Goal: Task Accomplishment & Management: Complete application form

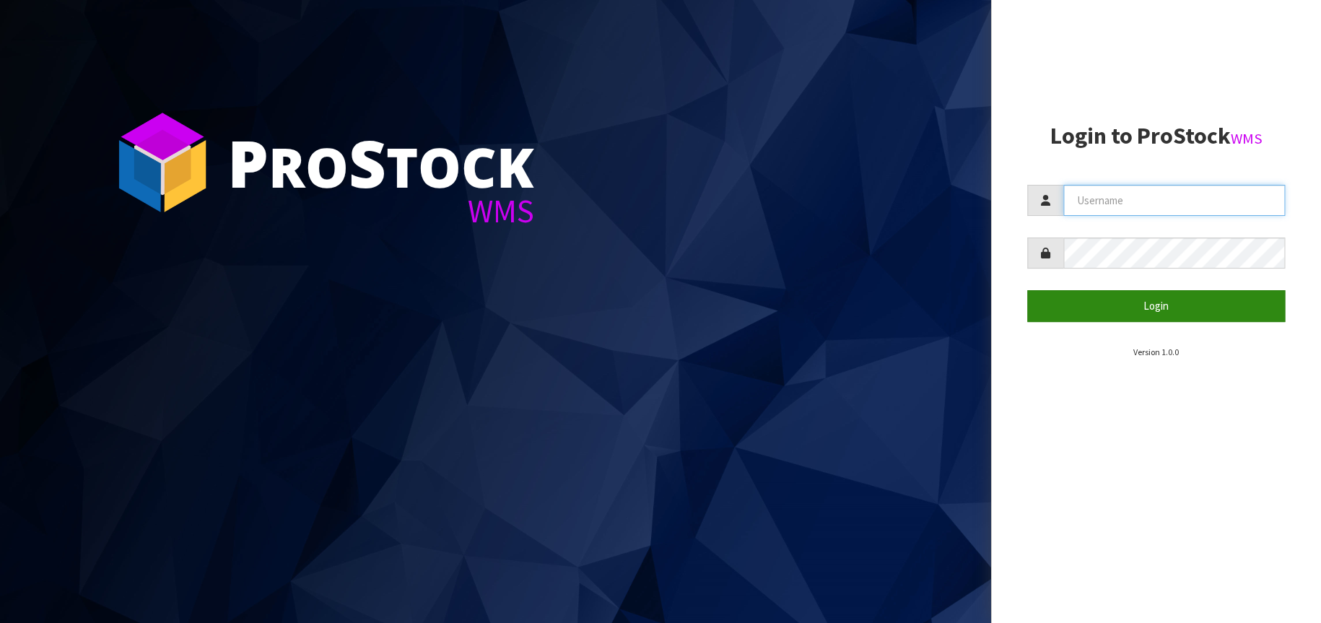
type input "[EMAIL_ADDRESS][DOMAIN_NAME]"
click at [1179, 304] on button "Login" at bounding box center [1156, 305] width 258 height 31
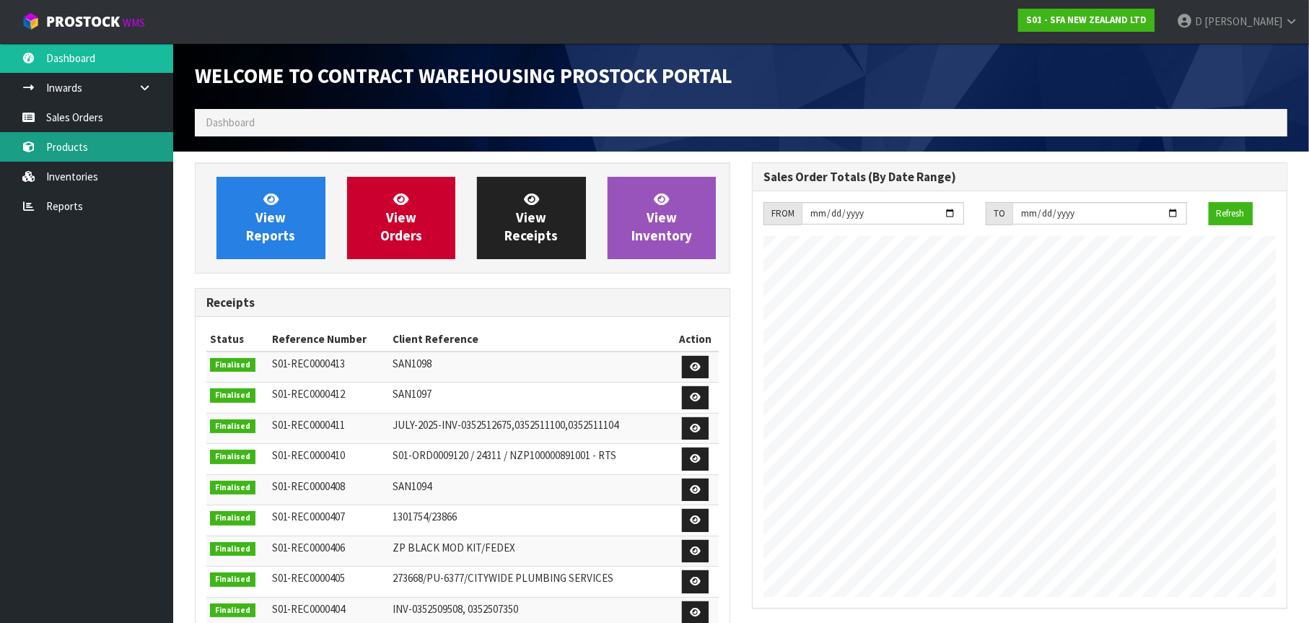
scroll to position [800, 557]
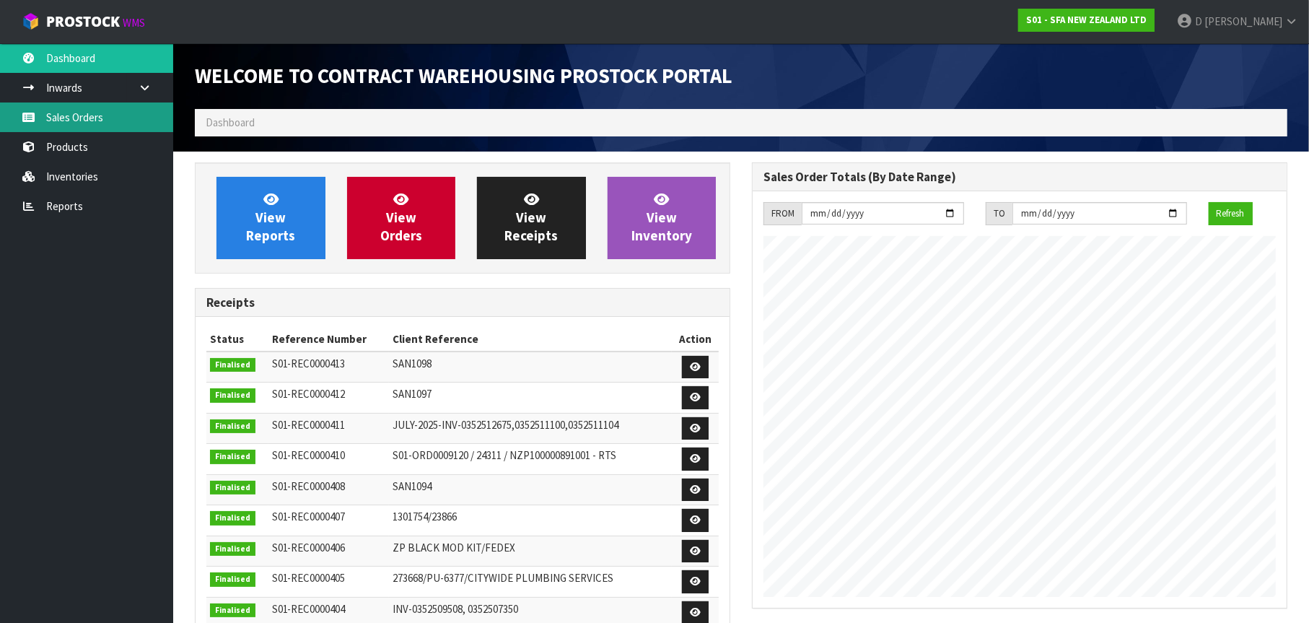
click at [108, 126] on link "Sales Orders" at bounding box center [86, 117] width 173 height 30
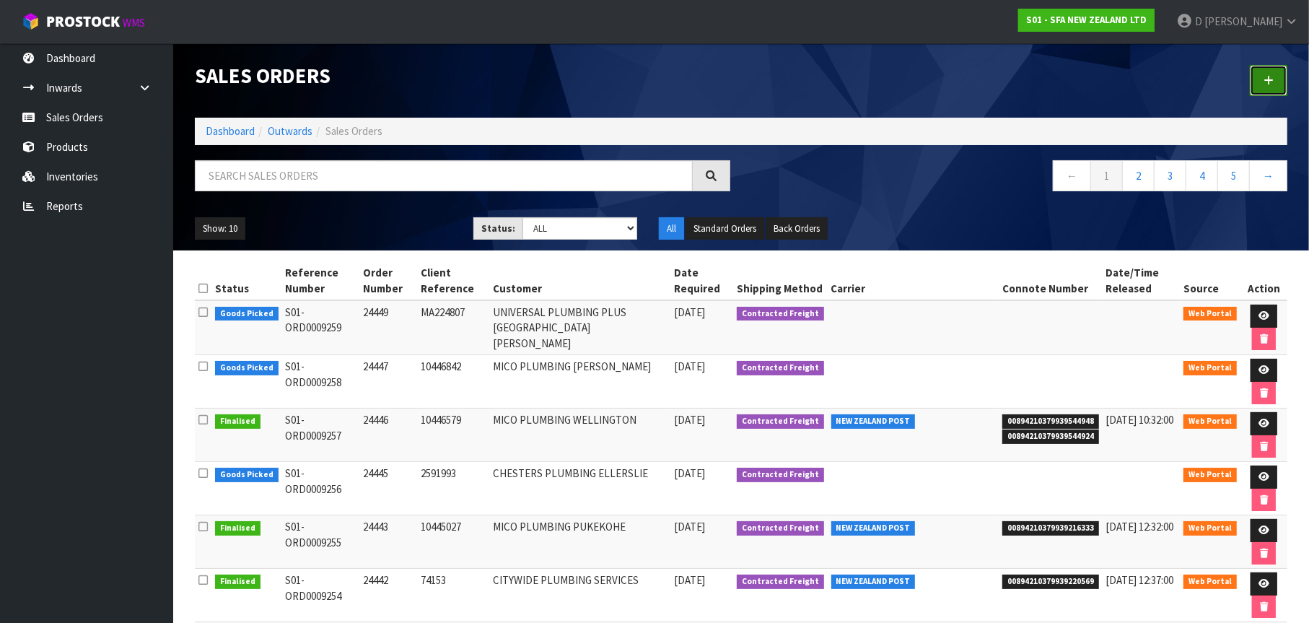
click at [1267, 81] on icon at bounding box center [1269, 80] width 10 height 11
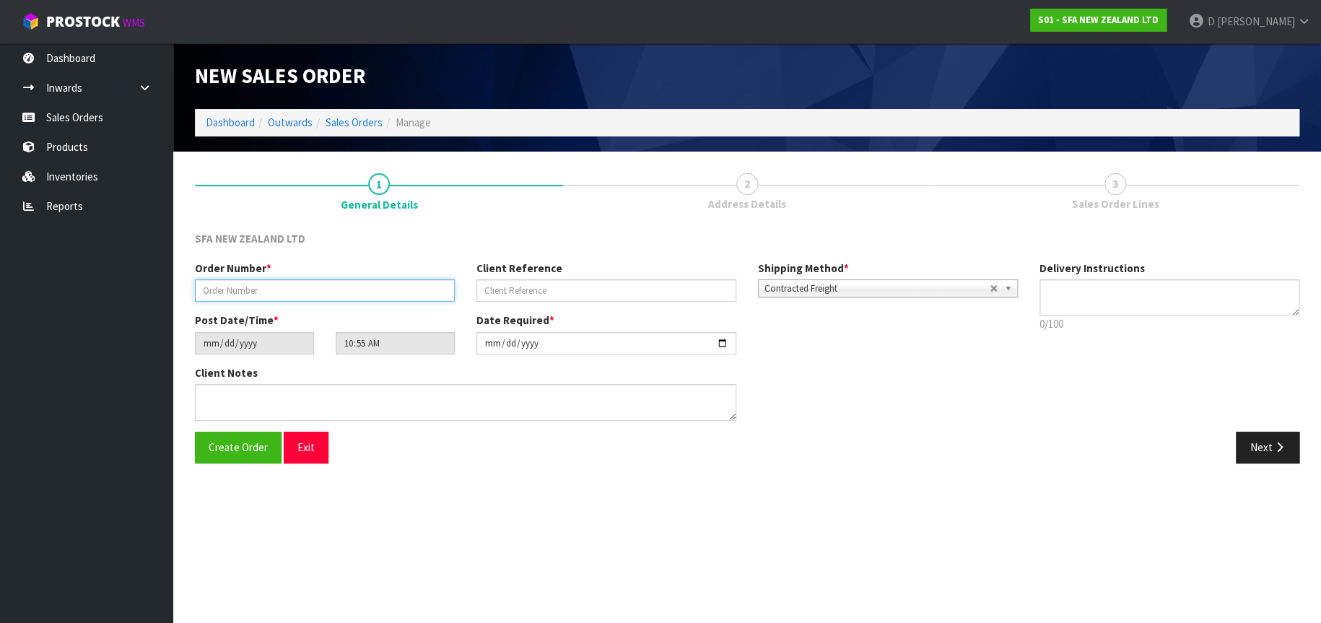
click at [251, 292] on input "text" at bounding box center [325, 290] width 260 height 22
type input "24448"
click at [523, 290] on input "text" at bounding box center [606, 290] width 260 height 22
click at [512, 288] on input "text" at bounding box center [606, 290] width 260 height 22
paste input "1P00170534"
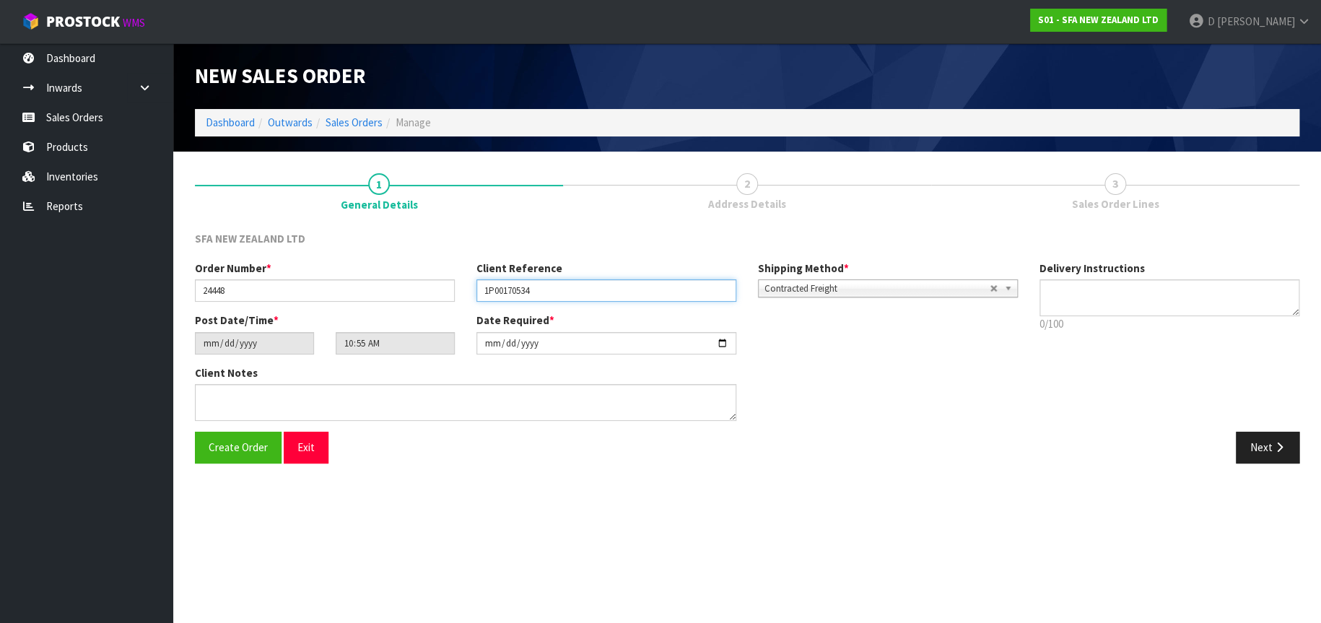
type input "1P00170534"
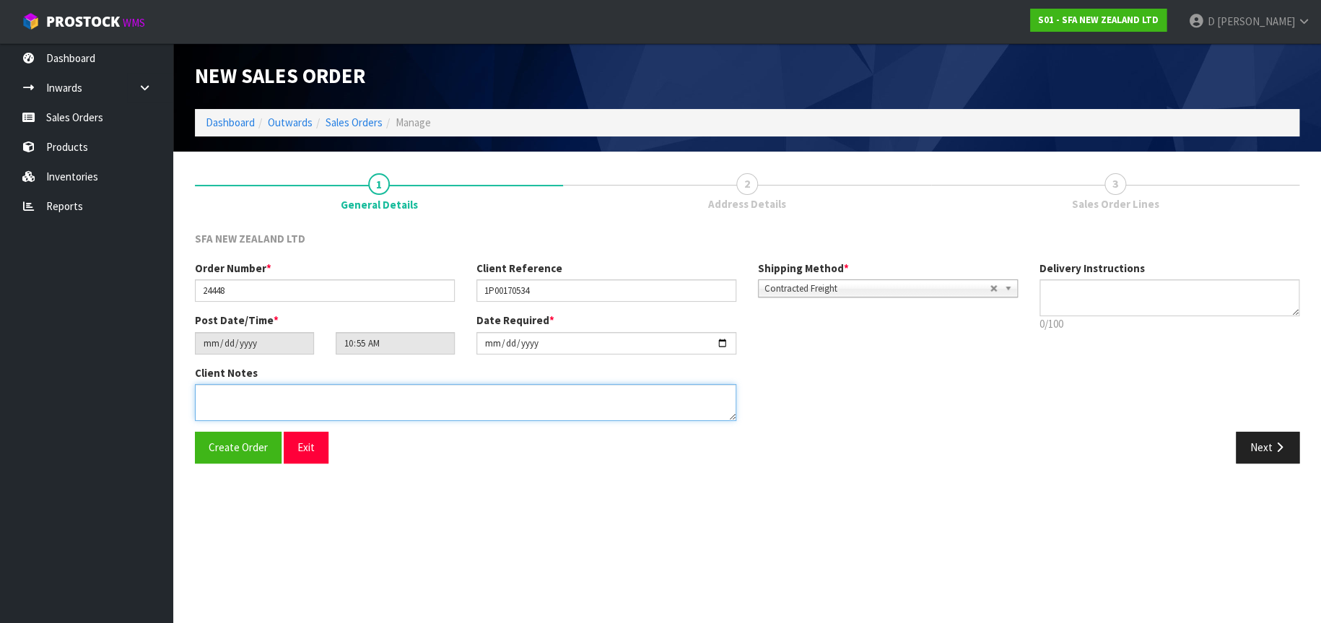
click at [205, 394] on textarea at bounding box center [465, 402] width 541 height 37
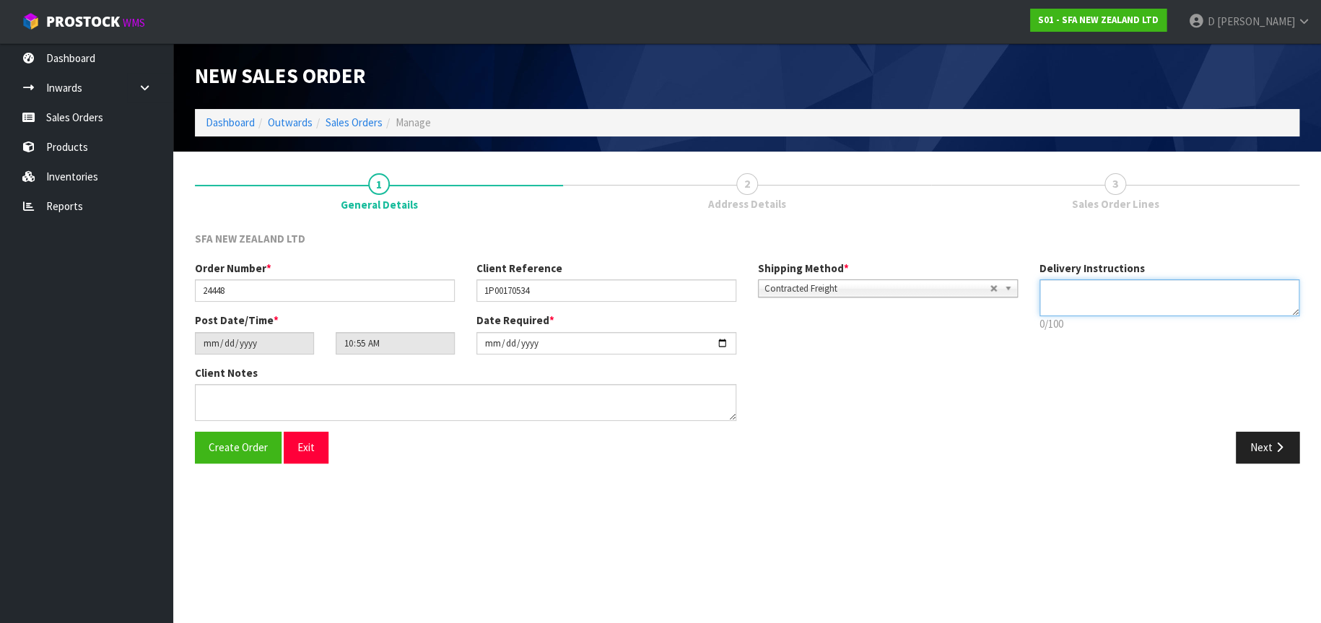
click at [1048, 284] on textarea at bounding box center [1169, 297] width 260 height 37
type textarea "TAIL LIFT REQUIRED"
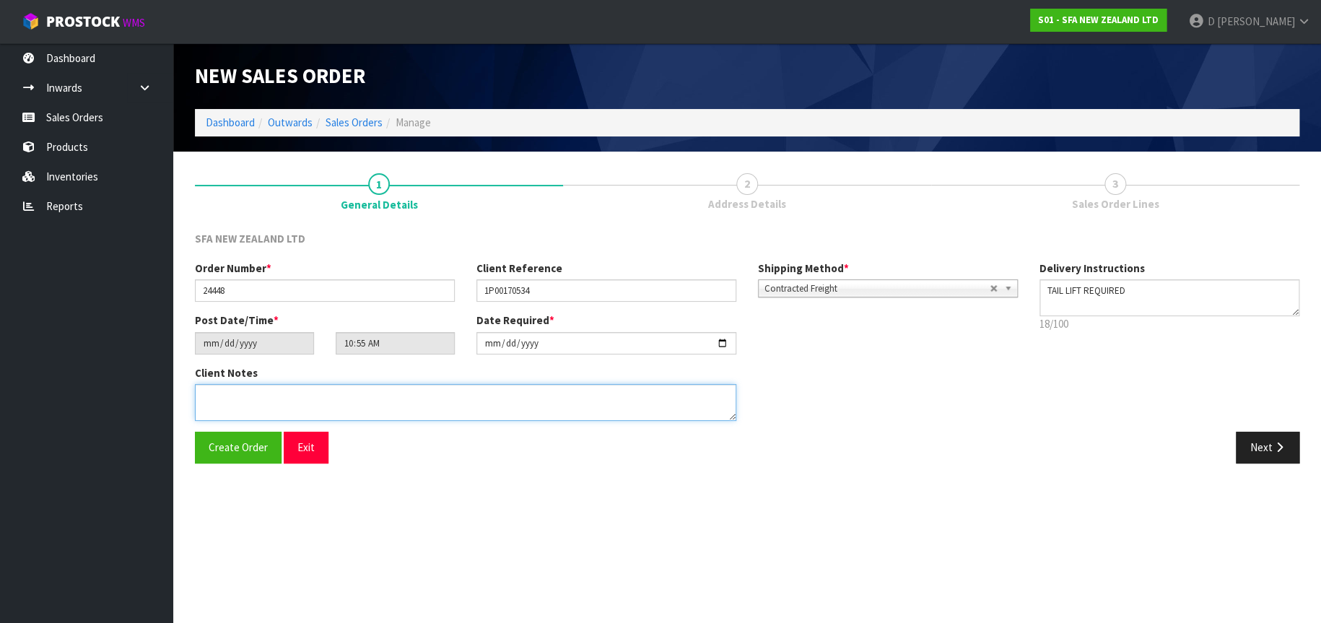
click at [220, 392] on textarea at bounding box center [465, 402] width 541 height 37
click at [288, 391] on textarea at bounding box center [465, 402] width 541 height 37
click at [339, 393] on textarea at bounding box center [465, 402] width 541 height 37
click at [368, 396] on textarea at bounding box center [465, 402] width 541 height 37
click at [385, 393] on textarea at bounding box center [465, 402] width 541 height 37
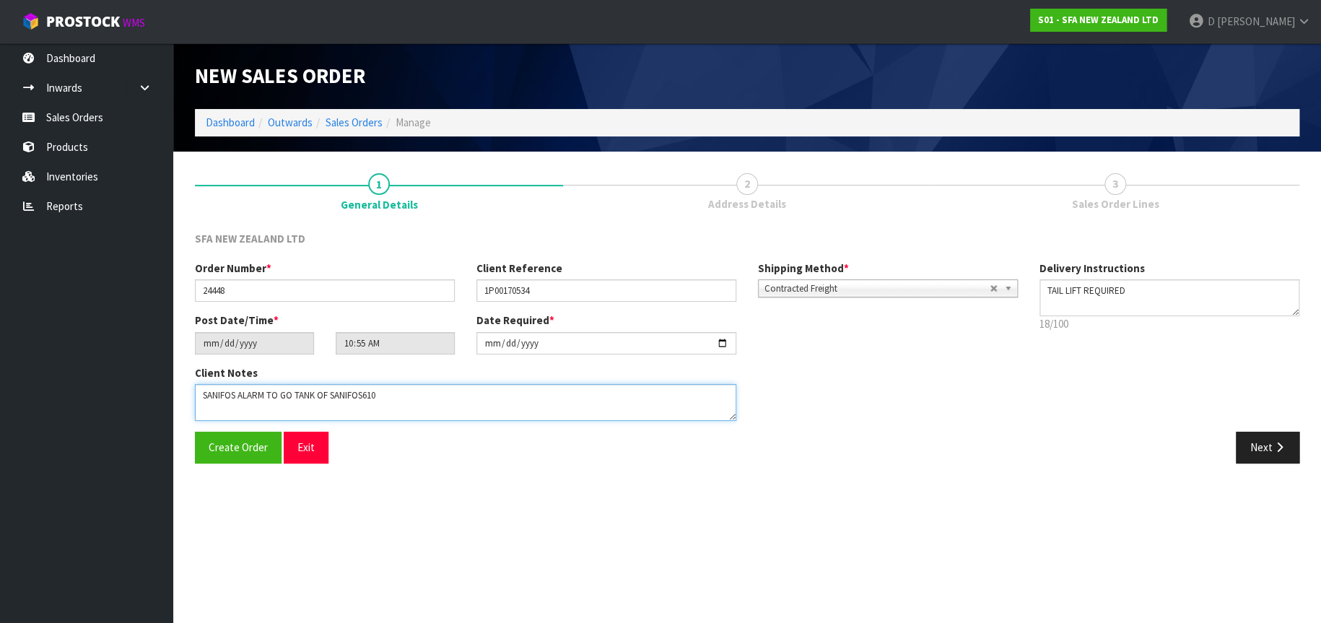
click at [367, 394] on textarea at bounding box center [465, 402] width 541 height 37
drag, startPoint x: 330, startPoint y: 393, endPoint x: 369, endPoint y: 394, distance: 39.0
click at [331, 393] on textarea at bounding box center [465, 402] width 541 height 37
click at [392, 396] on textarea at bounding box center [465, 402] width 541 height 37
type textarea "SANIFOS ALARM TO GO TANK OF SANIFOS 610 NO FORKLIFT ON SITE - TAIL LIFT REQUIRED"
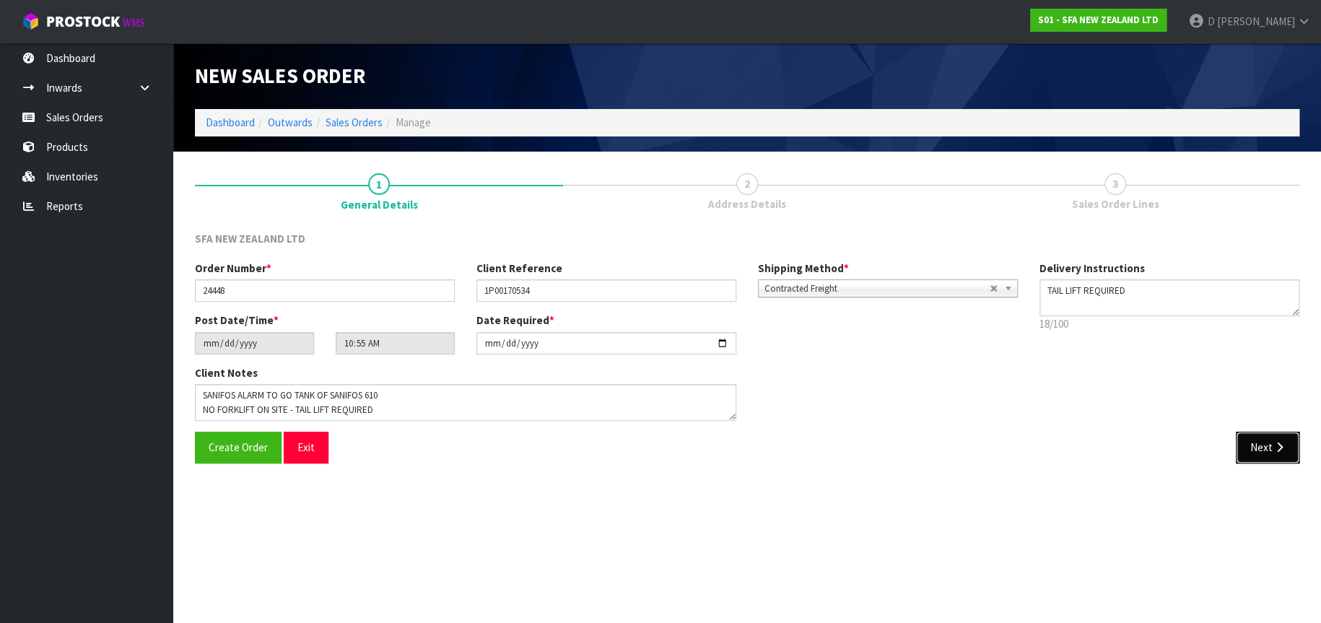
click at [1264, 452] on button "Next" at bounding box center [1268, 447] width 64 height 31
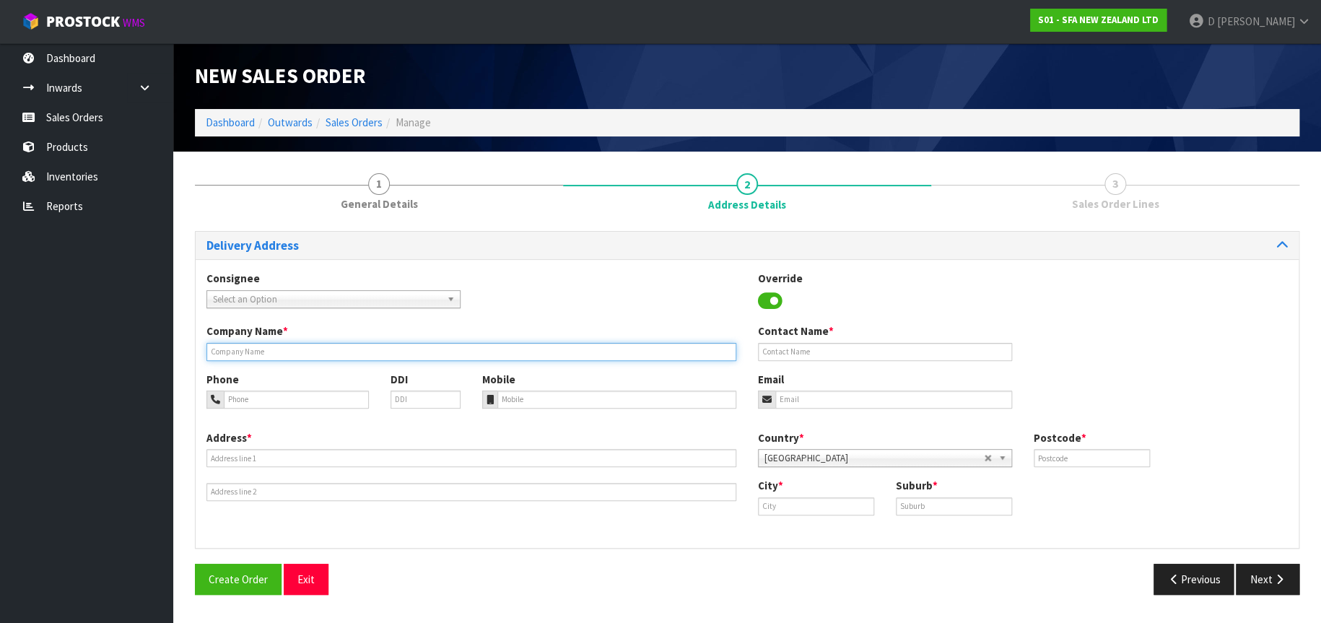
click at [222, 351] on input "text" at bounding box center [471, 352] width 530 height 18
click at [225, 353] on input "text" at bounding box center [471, 352] width 530 height 18
type input "RITCHIES BUS DEPOT"
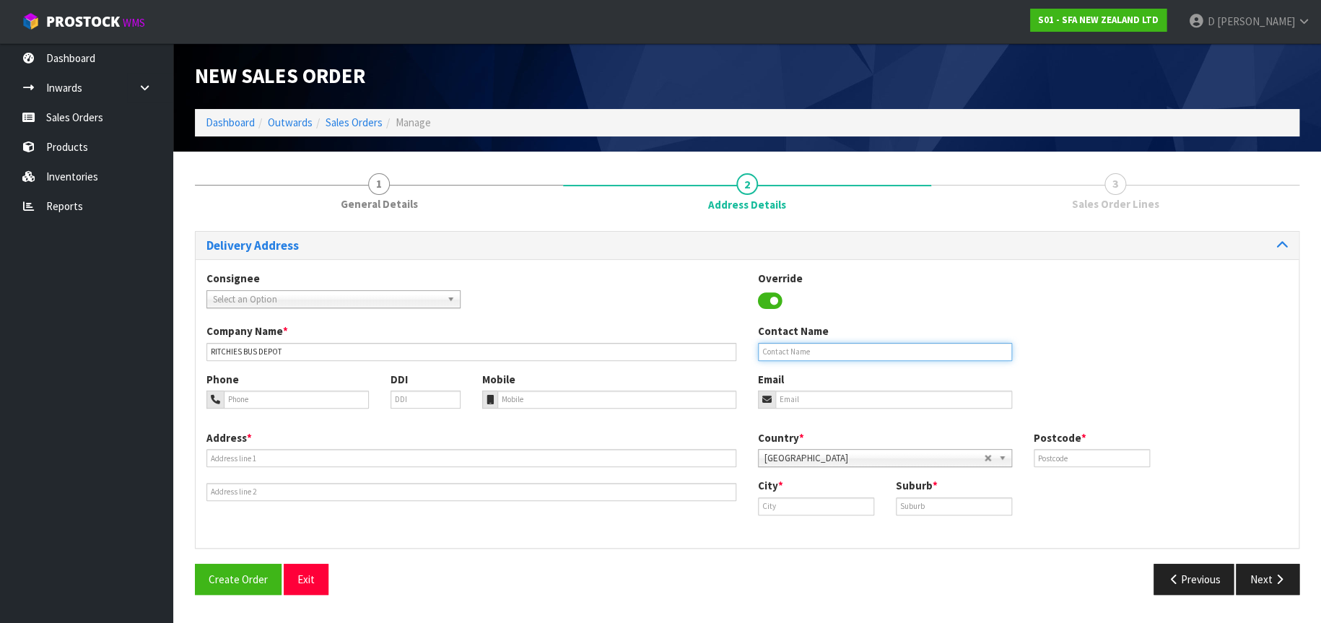
click at [793, 354] on input "text" at bounding box center [885, 352] width 254 height 18
type input "JAN"
click at [522, 400] on input "tel" at bounding box center [616, 399] width 239 height 18
type input "022 603 0062"
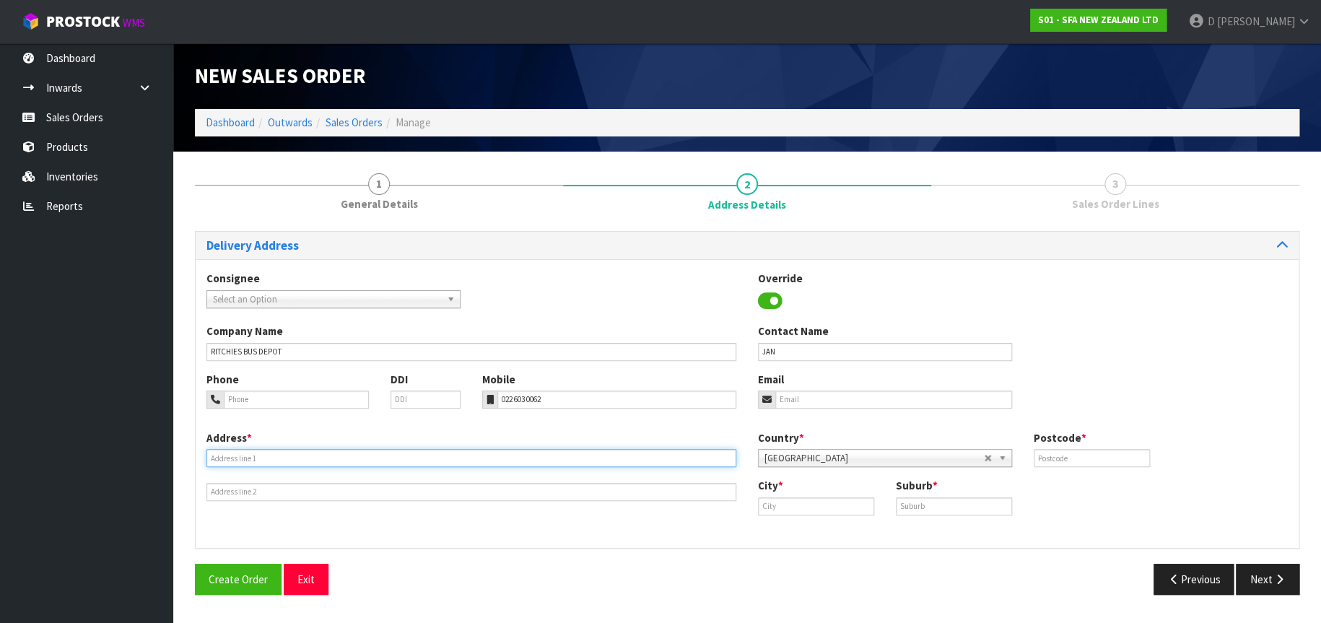
click at [222, 455] on input "text" at bounding box center [471, 458] width 530 height 18
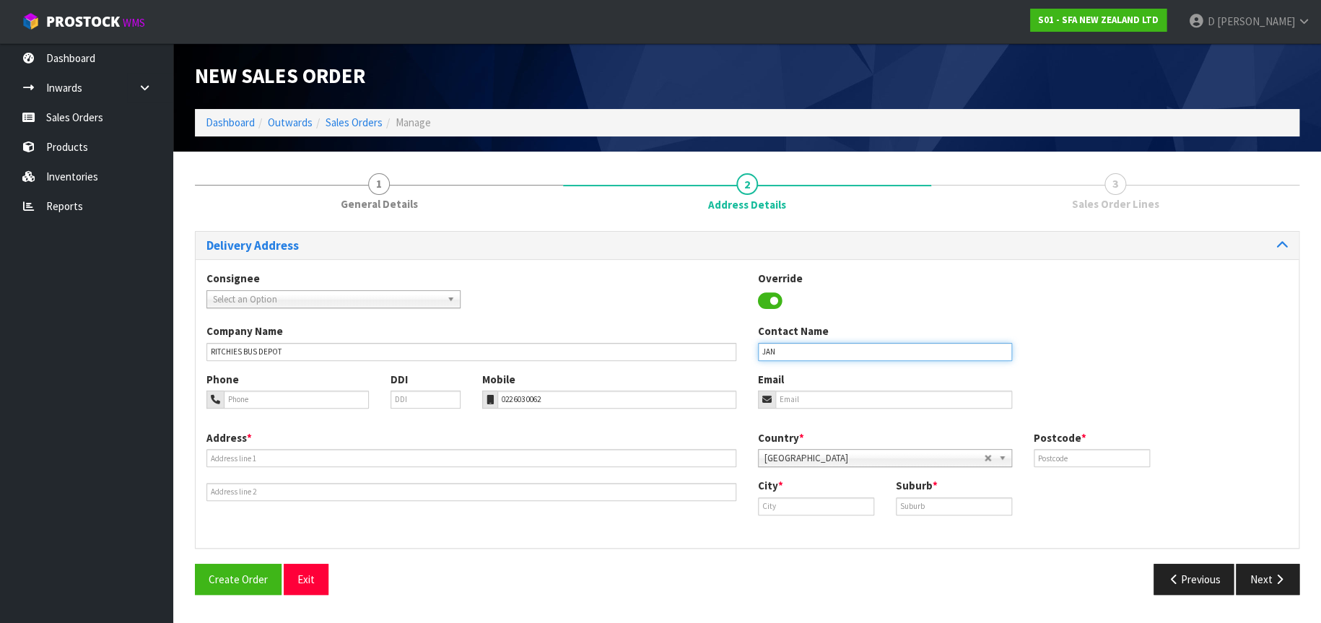
click at [814, 357] on input "JAN" at bounding box center [885, 352] width 254 height 18
type input "JAN OR [PERSON_NAME] (021 924 736)"
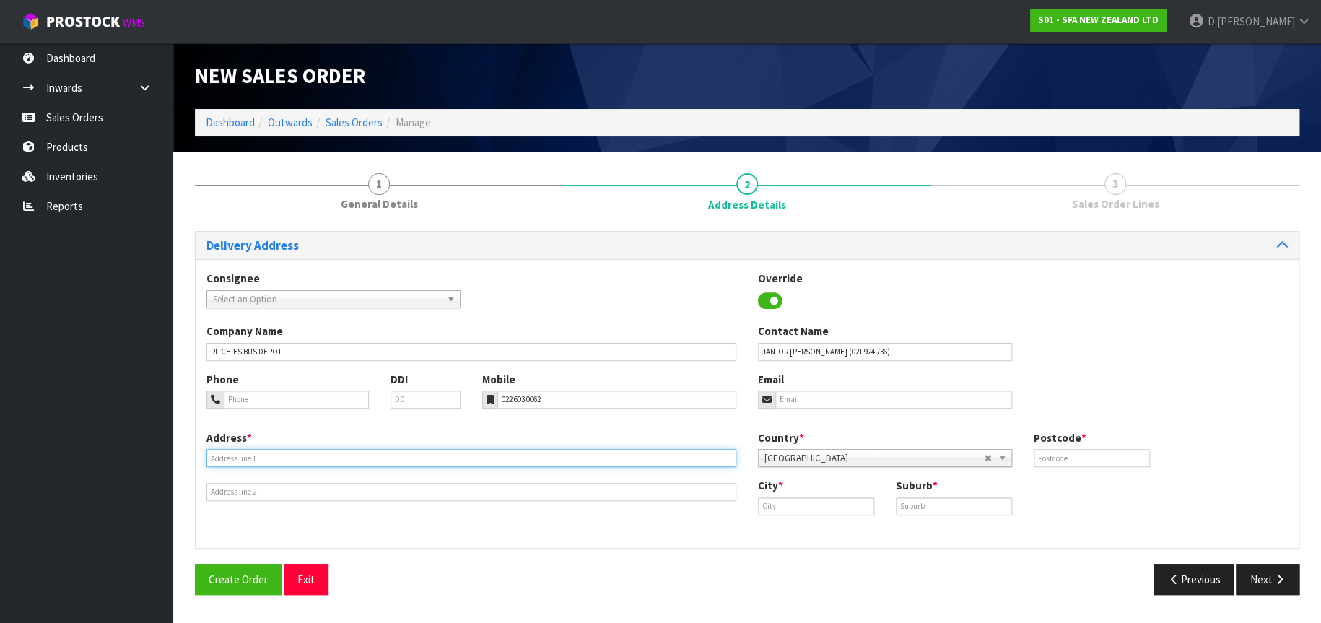
click at [245, 461] on input "text" at bounding box center [471, 458] width 530 height 18
click at [235, 457] on input "text" at bounding box center [471, 458] width 530 height 18
click at [217, 459] on input "text" at bounding box center [471, 458] width 530 height 18
type input "[STREET_ADDRESS]"
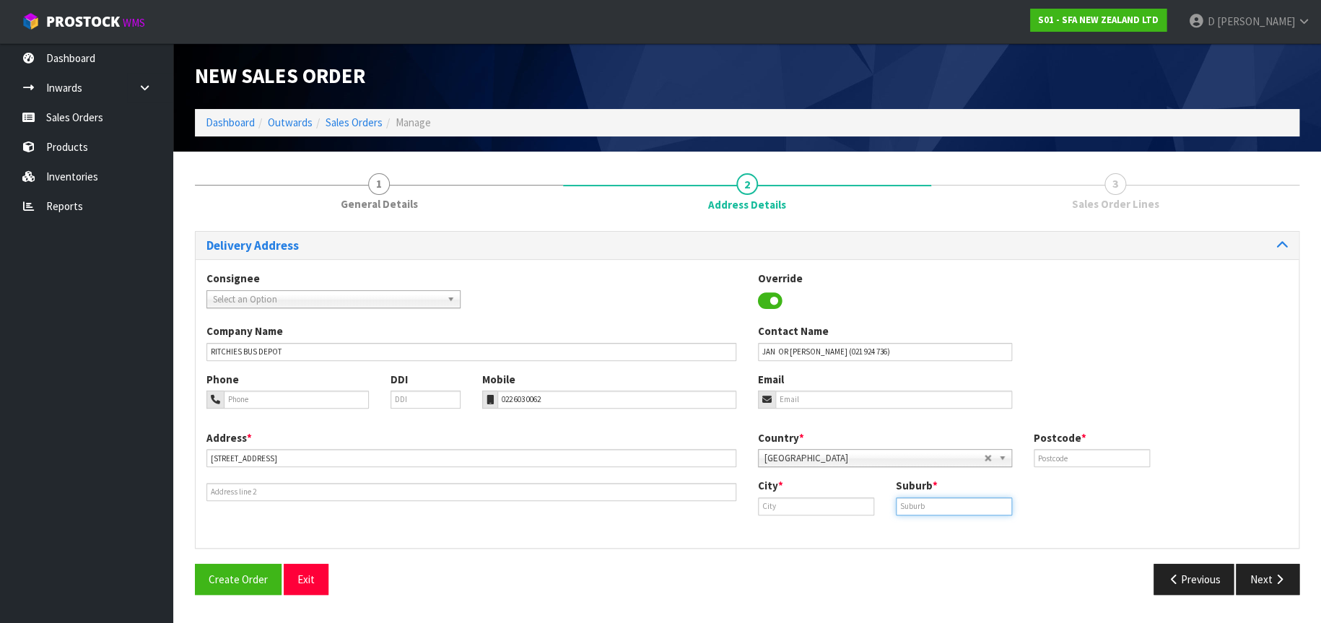
click at [907, 507] on input "text" at bounding box center [954, 506] width 116 height 18
type input "MANGERE"
click at [1056, 461] on input "text" at bounding box center [1092, 458] width 116 height 18
type input "2022"
click at [795, 533] on link "Au ckland" at bounding box center [810, 530] width 114 height 19
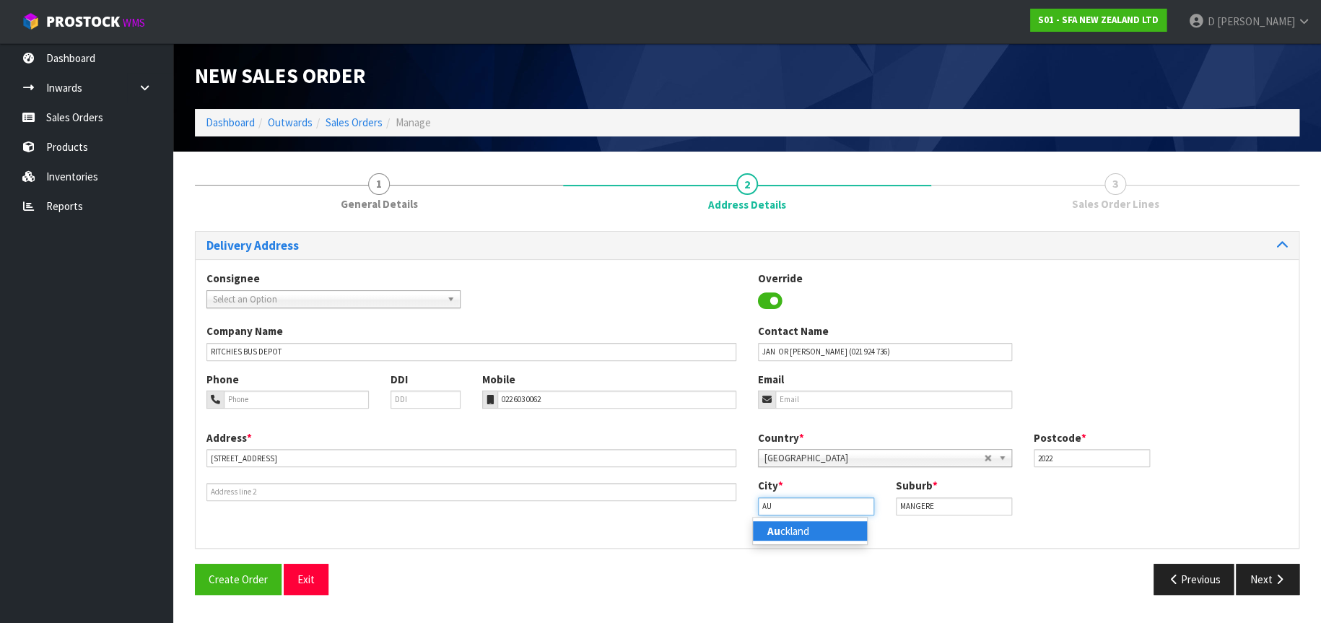
type input "[GEOGRAPHIC_DATA]"
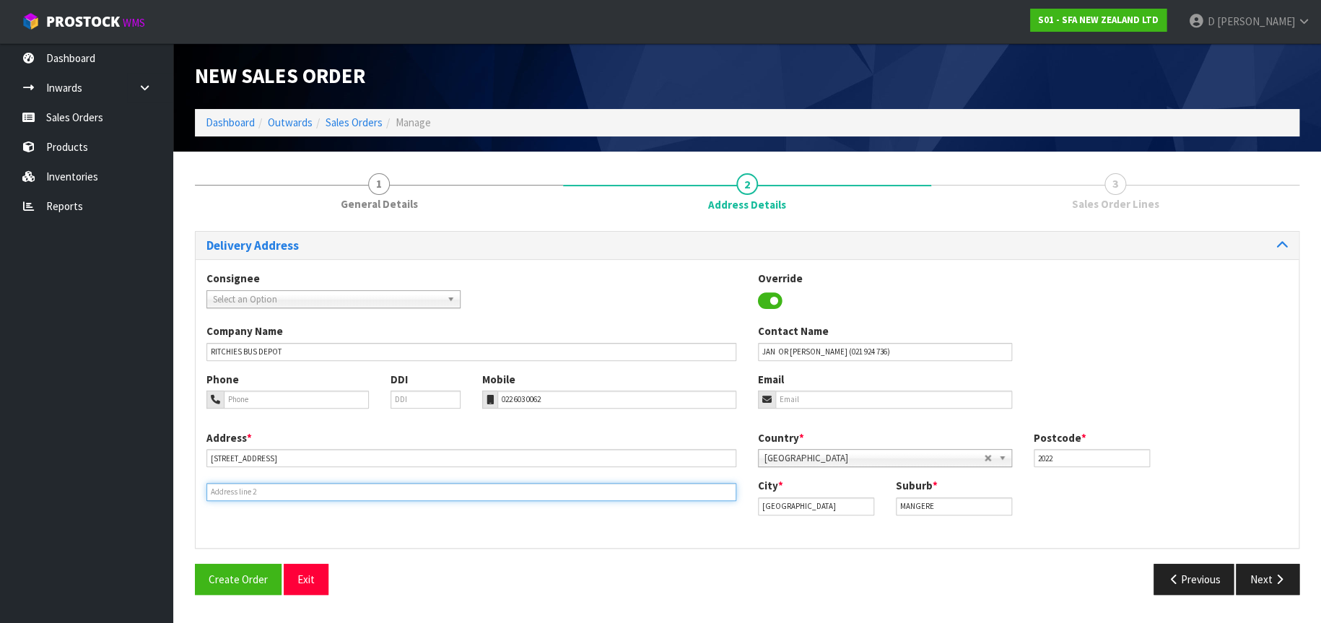
click at [239, 494] on input "text" at bounding box center [471, 492] width 530 height 18
type input "OPEN 8.00AM - 4.00PM"
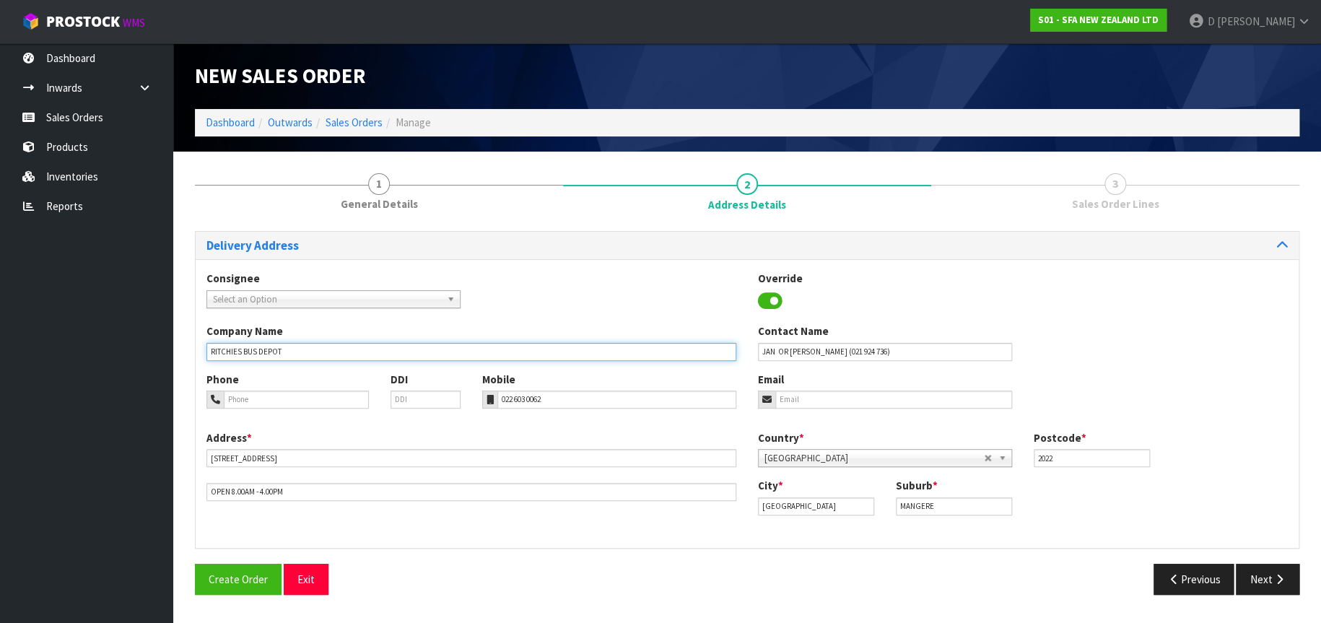
click at [300, 352] on input "RITCHIES BUS DEPOT" at bounding box center [471, 352] width 530 height 18
type input "RITCHIES BUS DEPOT (8AM-4PM)"
click at [1255, 578] on button "Next" at bounding box center [1268, 579] width 64 height 31
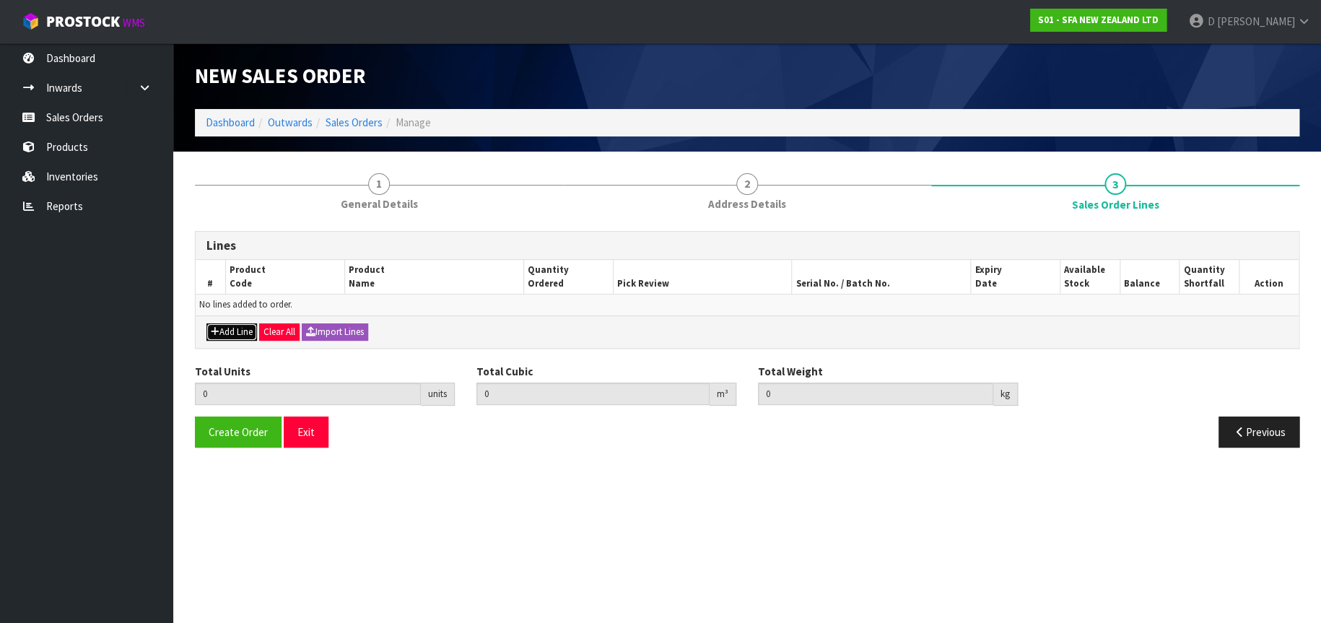
click at [231, 333] on button "Add Line" at bounding box center [231, 331] width 51 height 17
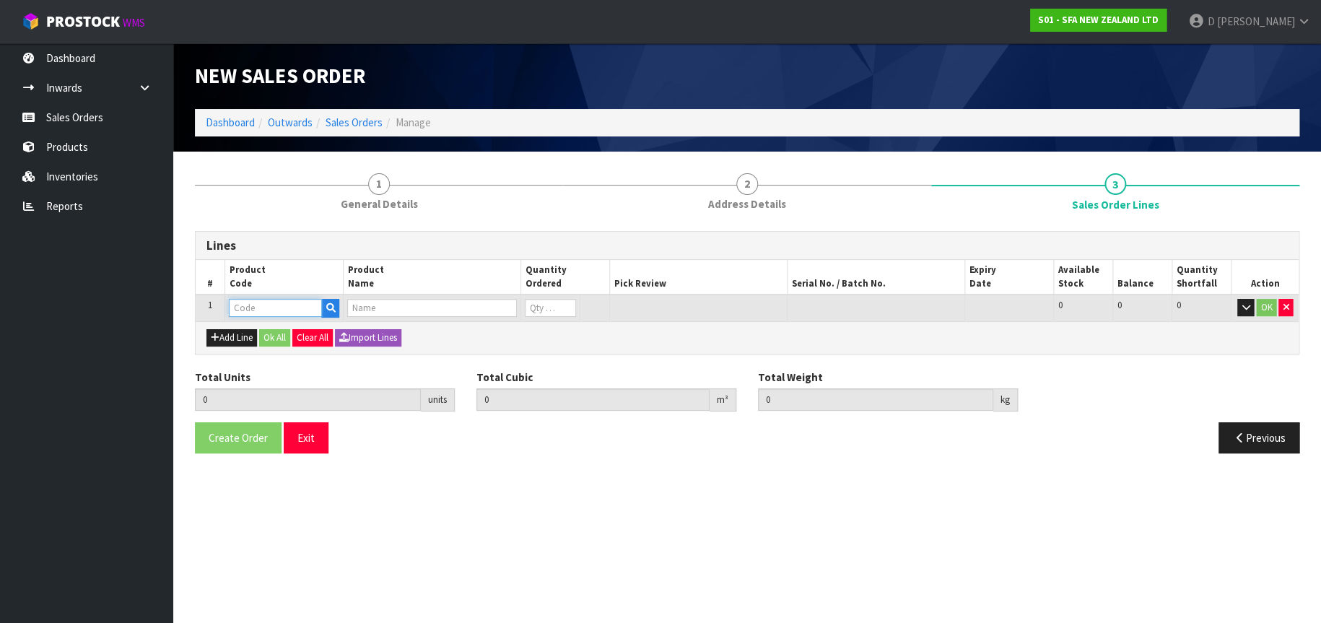
click at [237, 308] on input "text" at bounding box center [275, 308] width 93 height 18
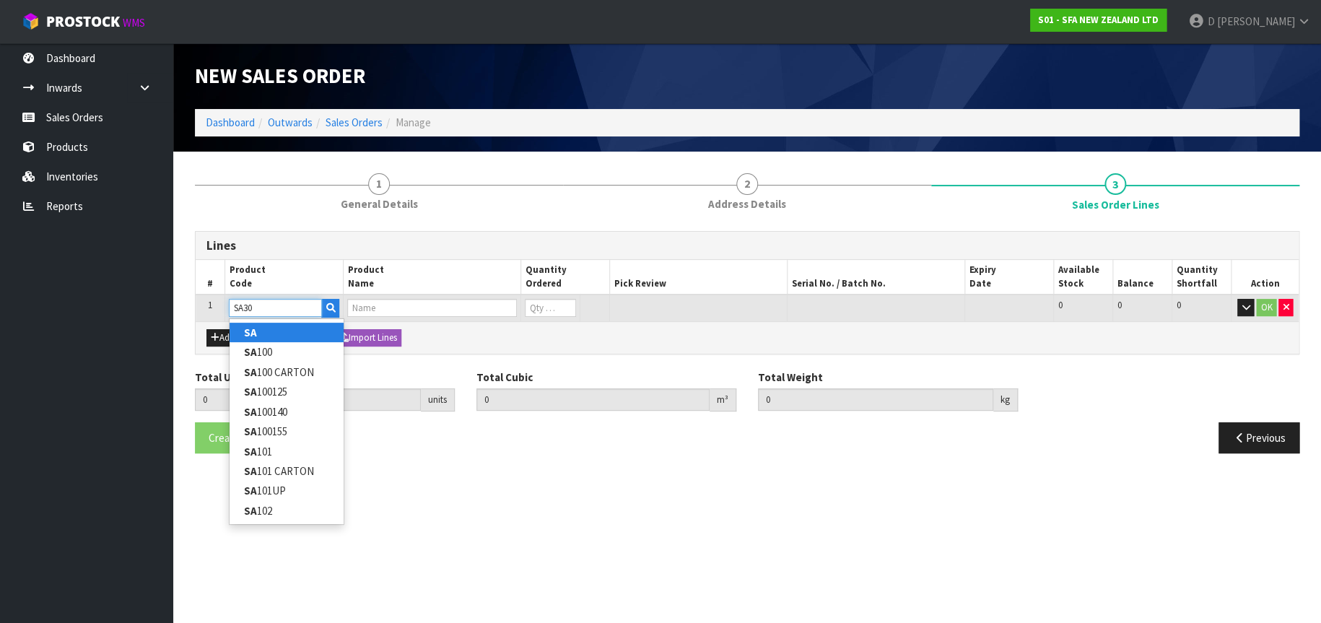
type input "SA303"
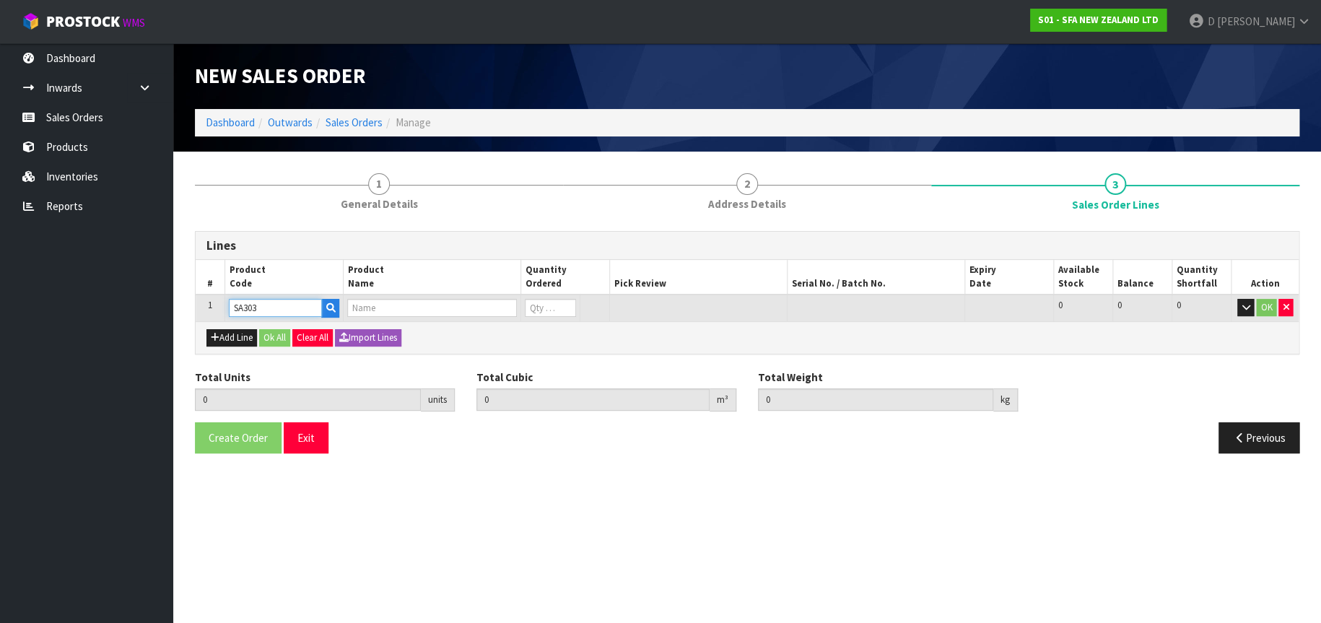
type input "0.000000"
type input "0.000"
type input "SANIFOS 610 1 CUTTER"
type input "0"
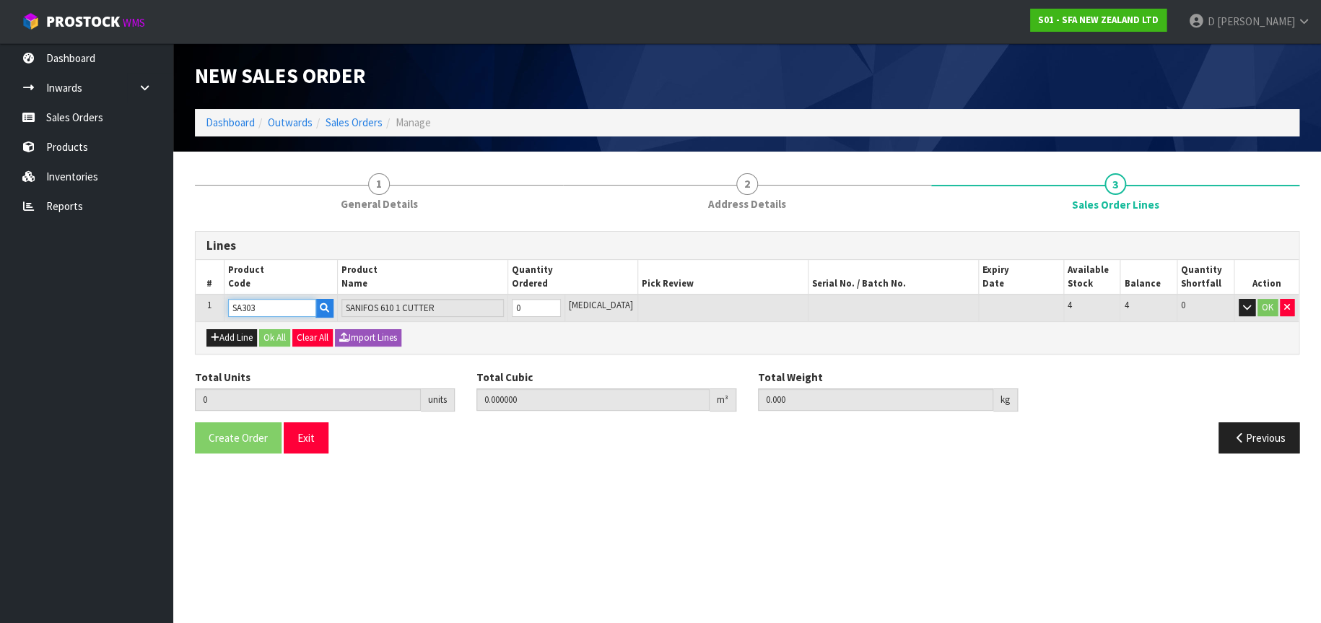
type input "SA303"
type input "1"
type input "1.656"
type input "84"
type input "1"
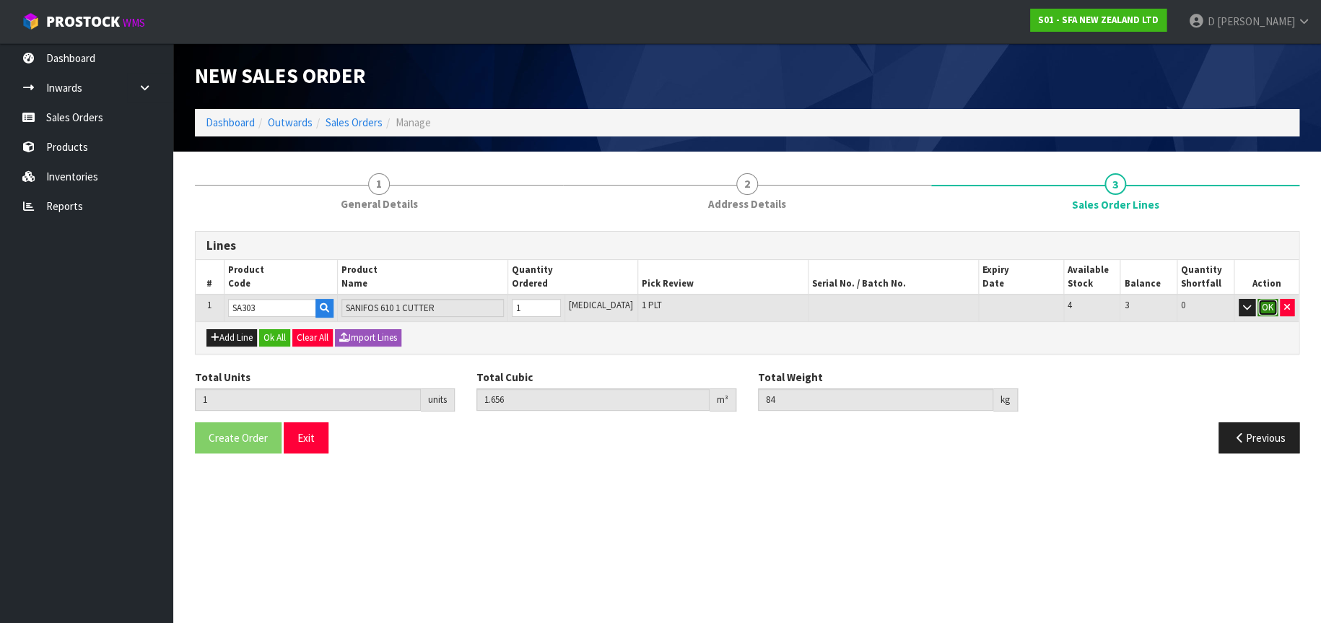
click at [1264, 309] on button "OK" at bounding box center [1267, 307] width 20 height 17
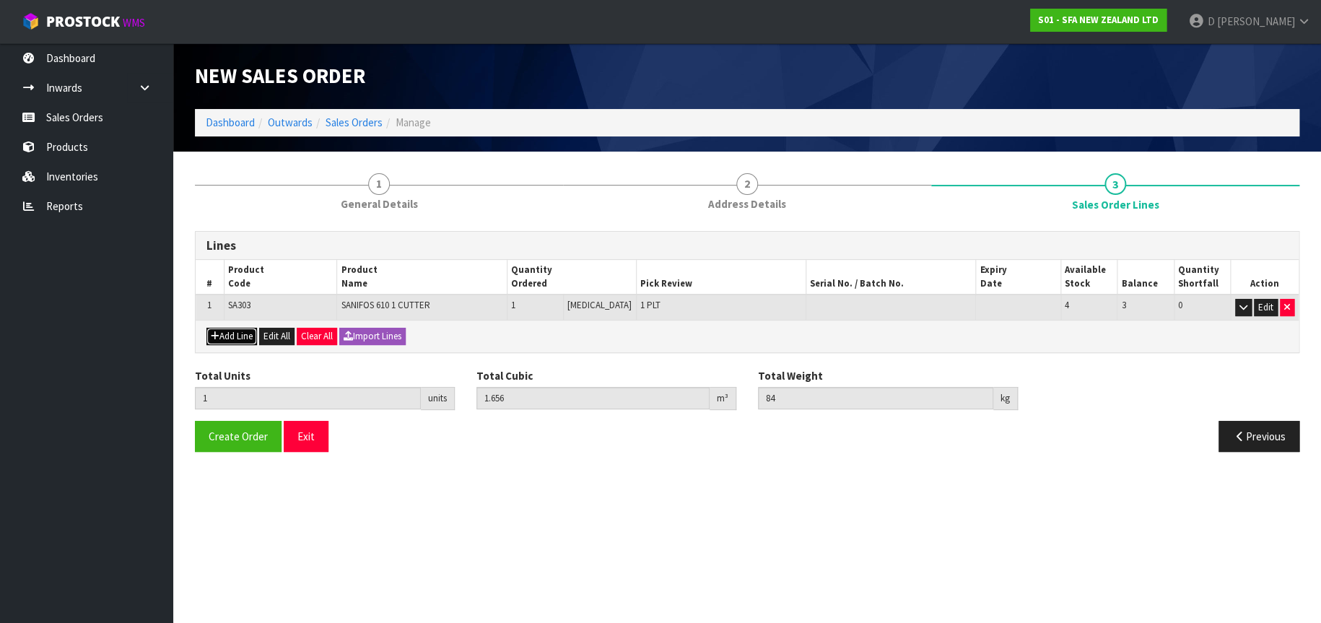
click at [240, 332] on button "Add Line" at bounding box center [231, 336] width 51 height 17
type input "0"
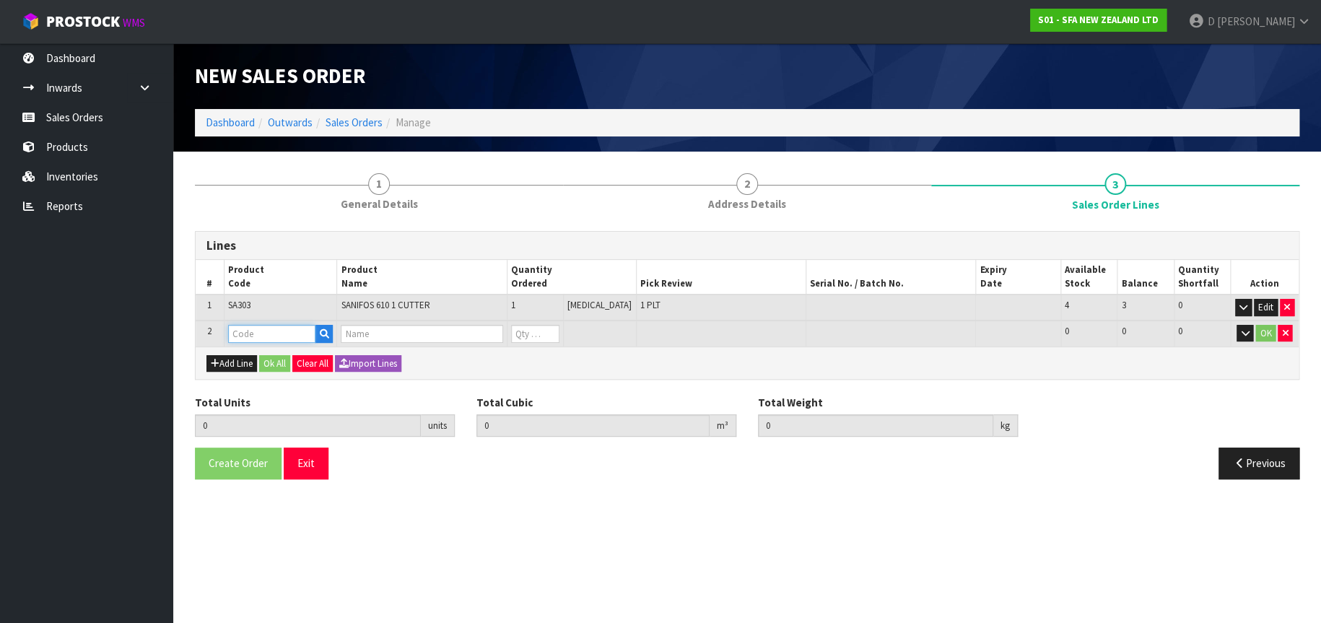
click at [240, 330] on input "text" at bounding box center [272, 334] width 88 height 18
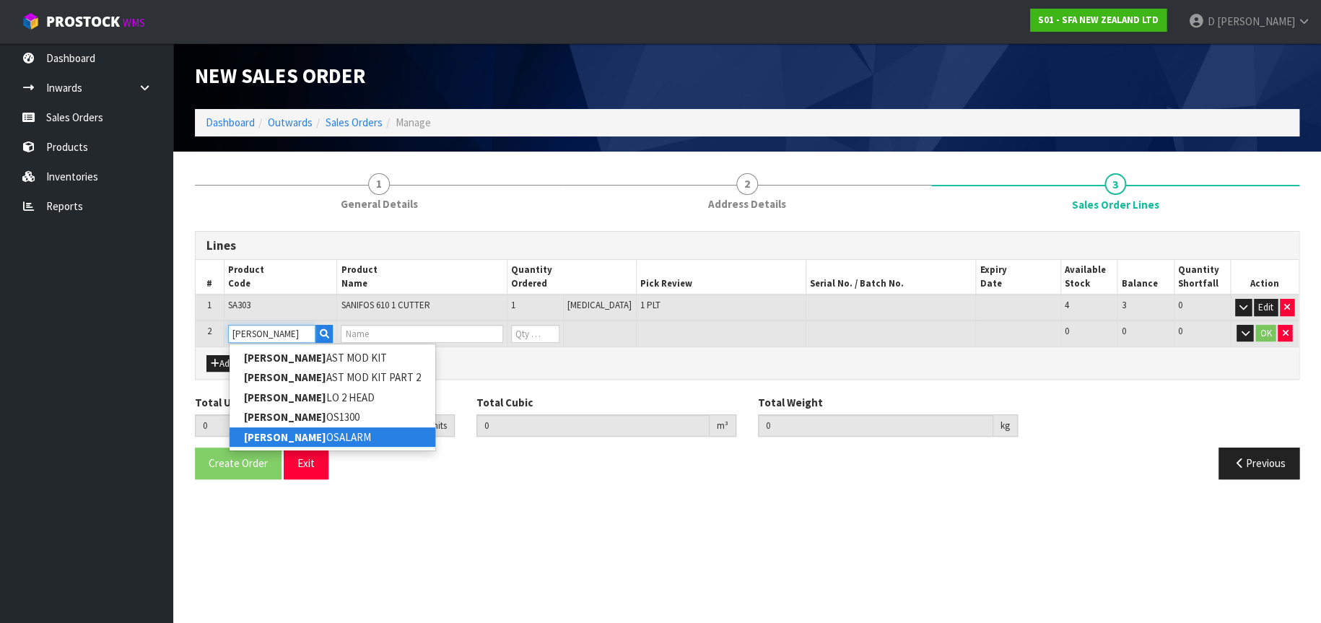
type input "[PERSON_NAME]"
click at [292, 441] on link "[PERSON_NAME] OSALARM" at bounding box center [333, 436] width 206 height 19
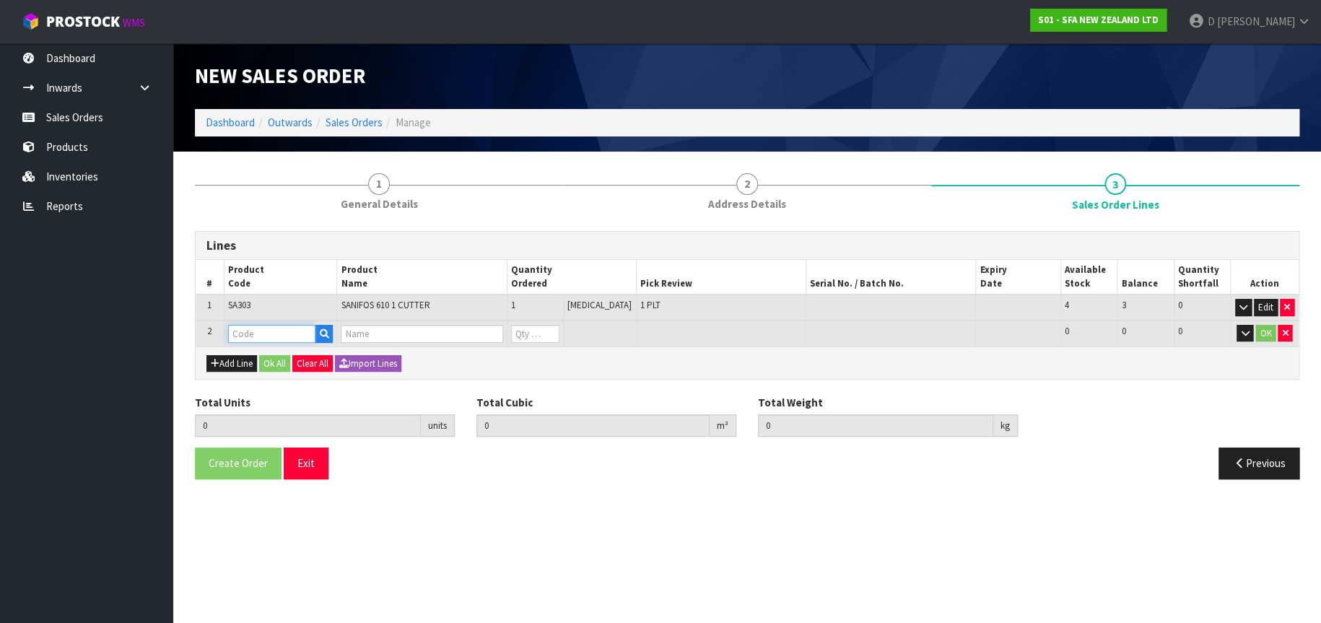
type input "SANIFOSALARM"
type input "1"
type input "1.656"
type input "84"
type input "SANIFOS ALARM"
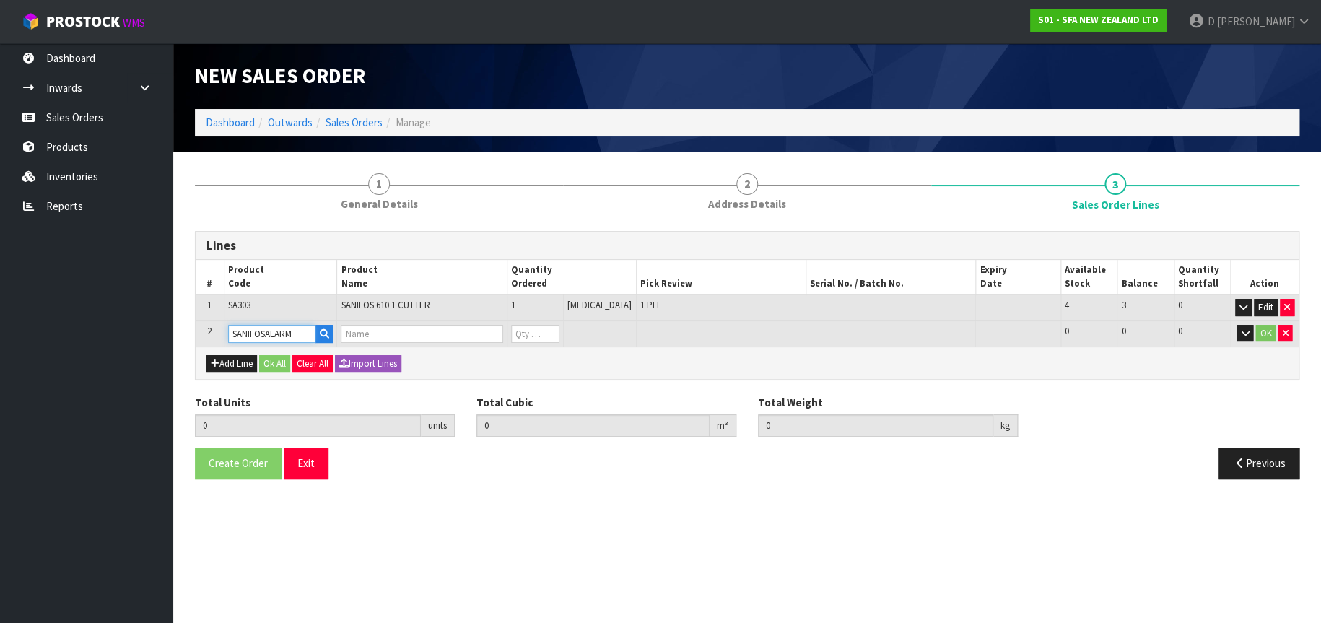
type input "0"
type input "2"
type input "1.657288"
type input "84.4"
type input "1"
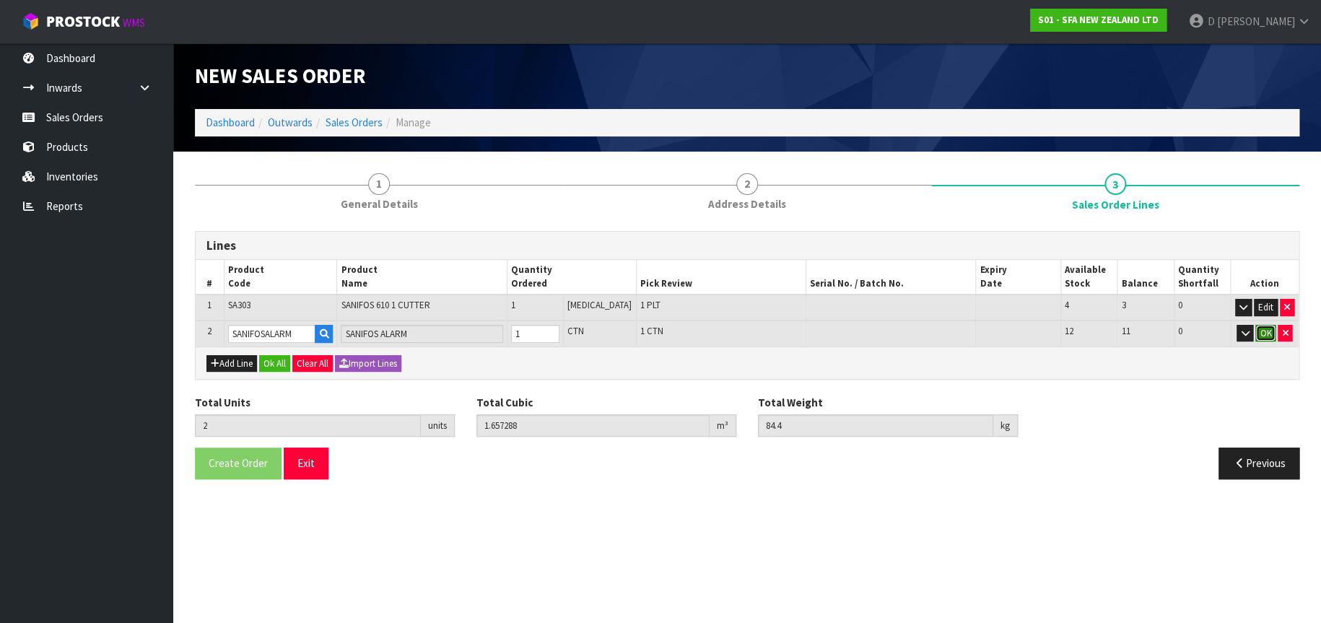
click at [1267, 330] on button "OK" at bounding box center [1265, 333] width 20 height 17
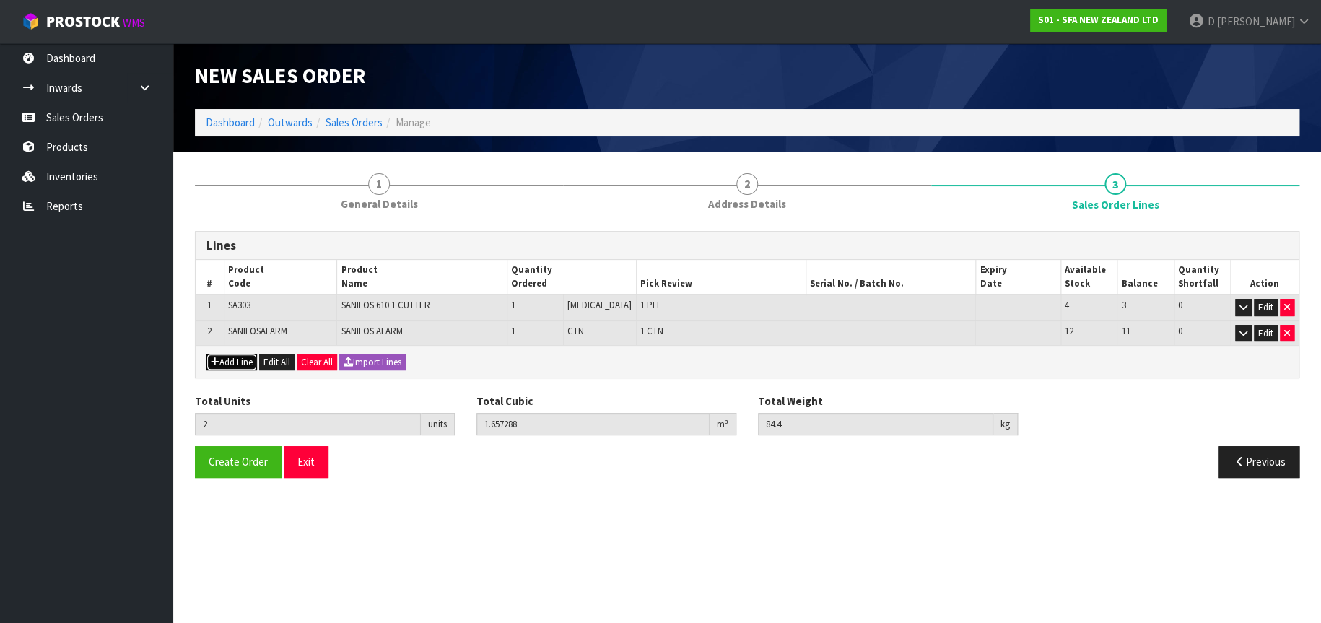
click at [232, 363] on button "Add Line" at bounding box center [231, 362] width 51 height 17
type input "0"
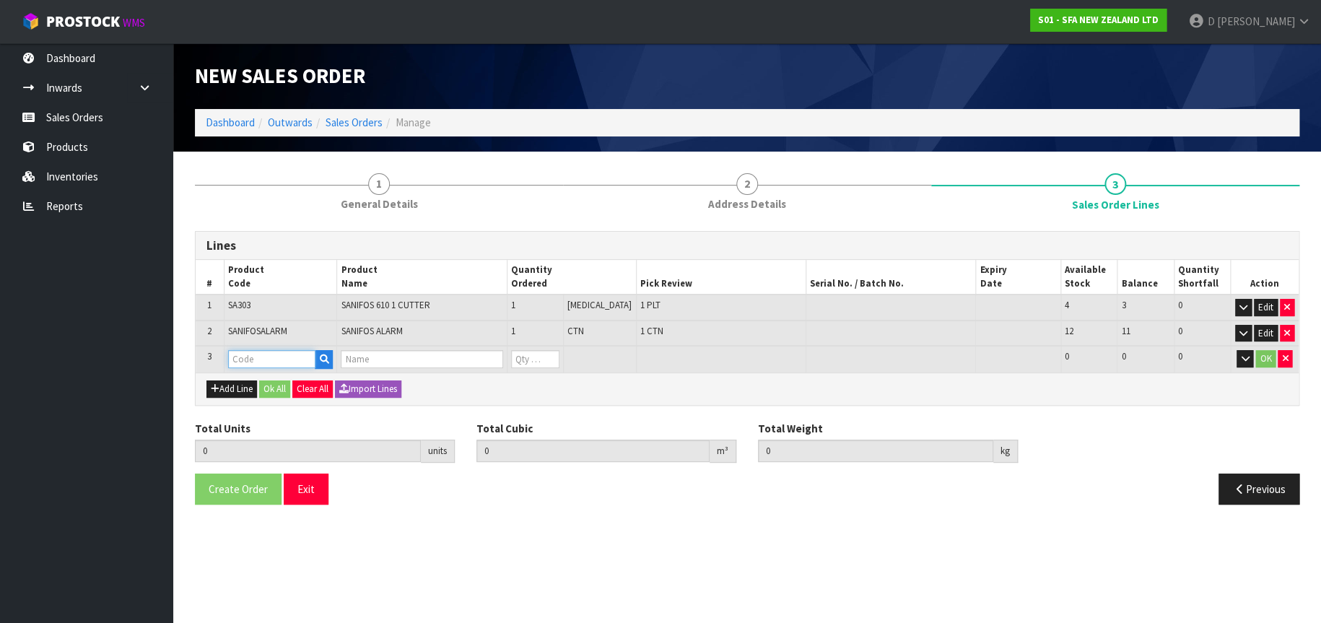
click at [242, 357] on input "text" at bounding box center [272, 359] width 88 height 18
type input "SA304"
type input "2"
type input "1.657288"
type input "84.4"
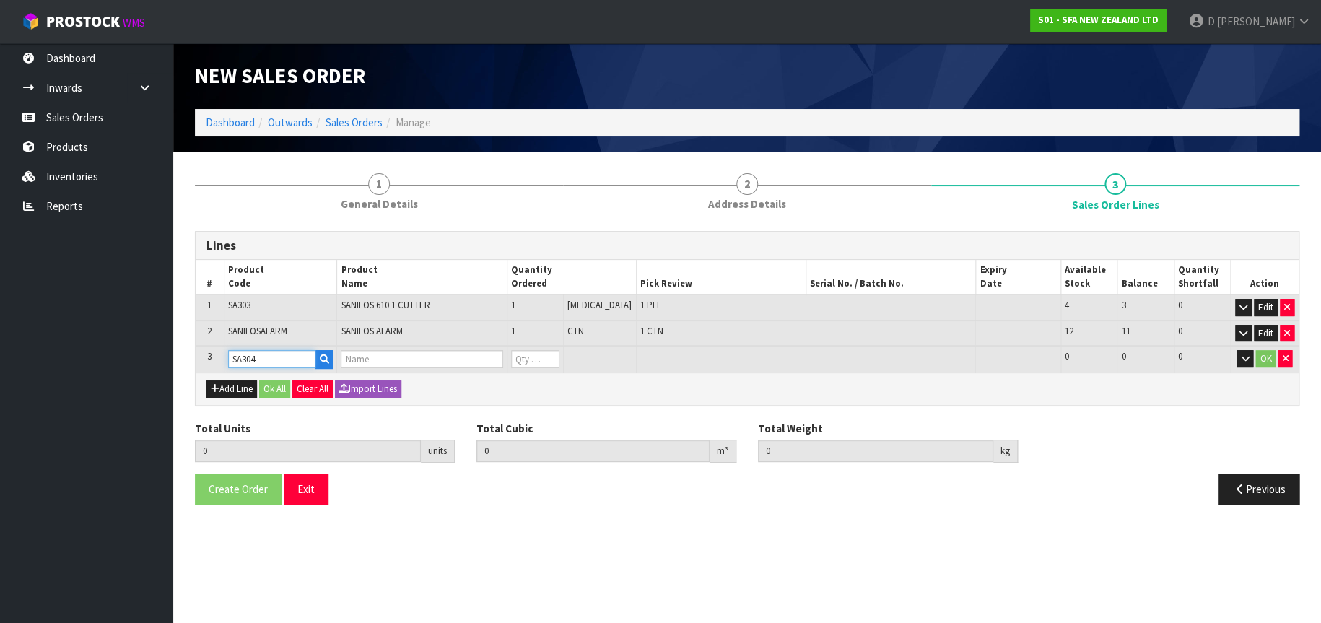
type input "SANIFOS1300"
type input "0"
type input "SA304"
type input "3"
type input "4.345288"
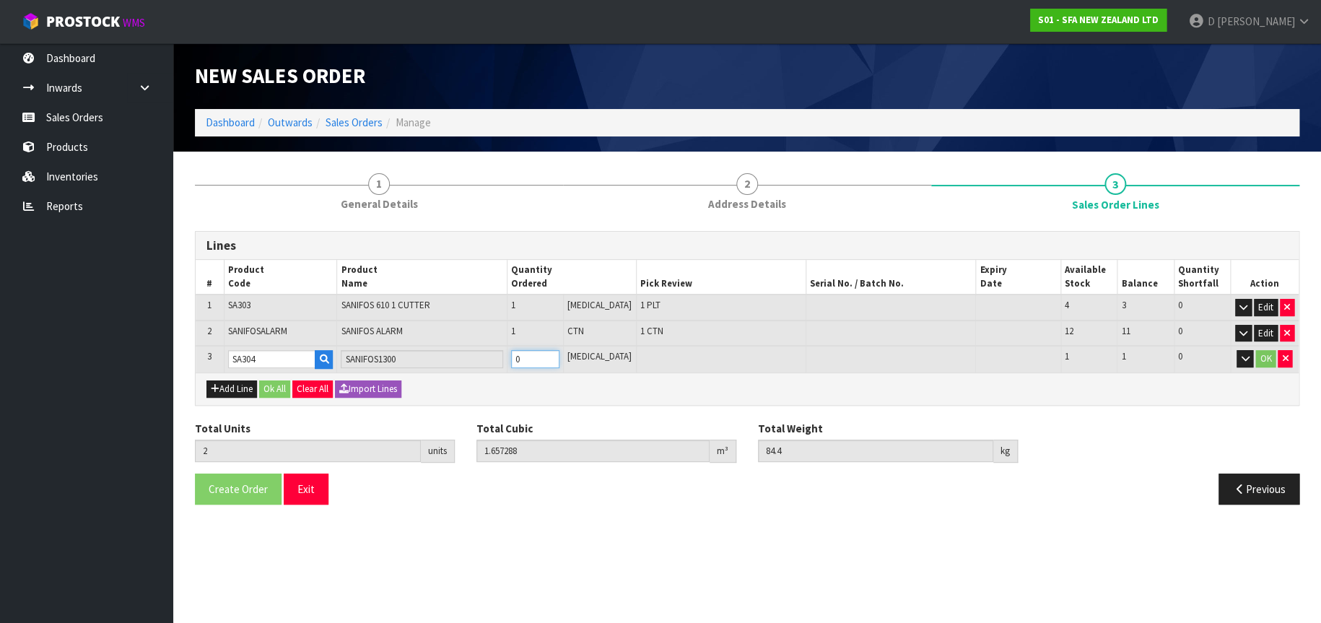
type input "268.4"
type input "1"
click at [1265, 359] on button "OK" at bounding box center [1265, 358] width 20 height 17
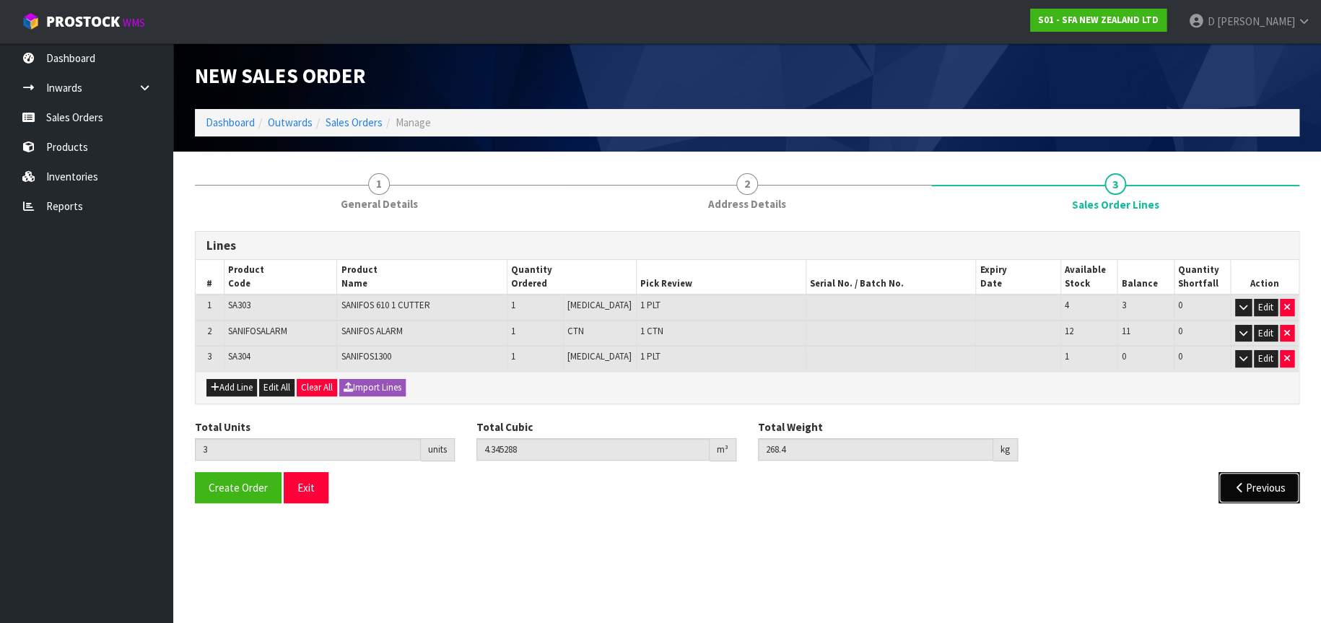
click at [1256, 485] on button "Previous" at bounding box center [1258, 487] width 81 height 31
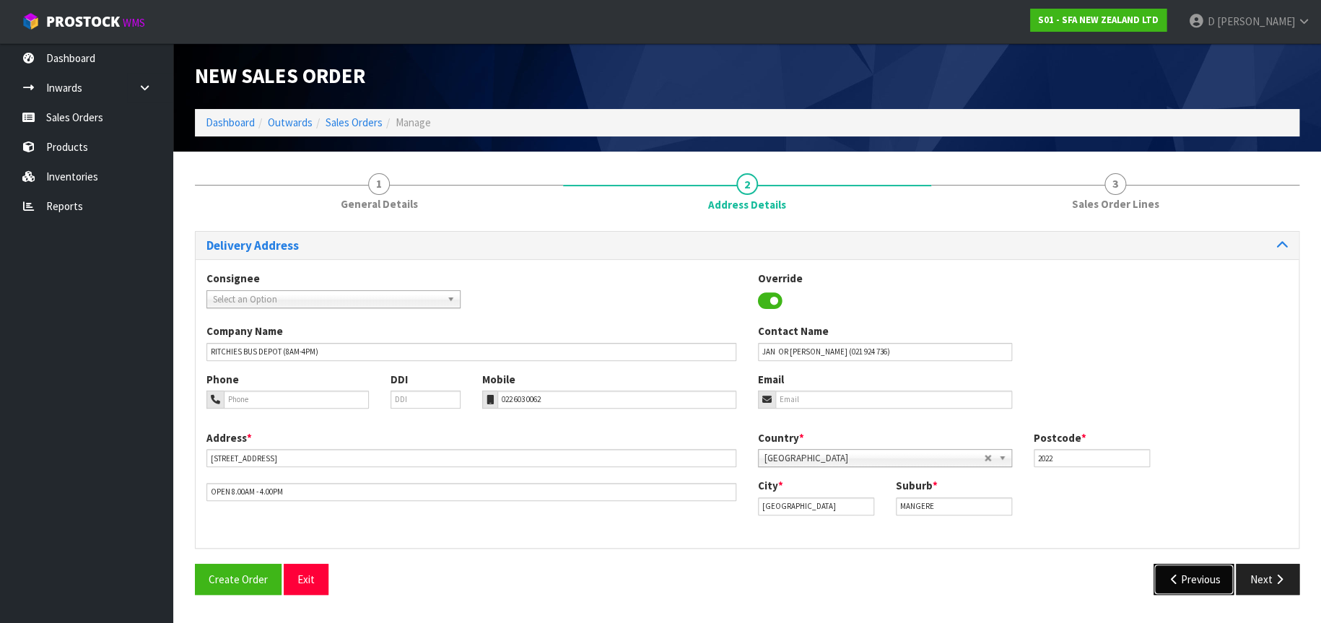
click at [1192, 579] on button "Previous" at bounding box center [1193, 579] width 81 height 31
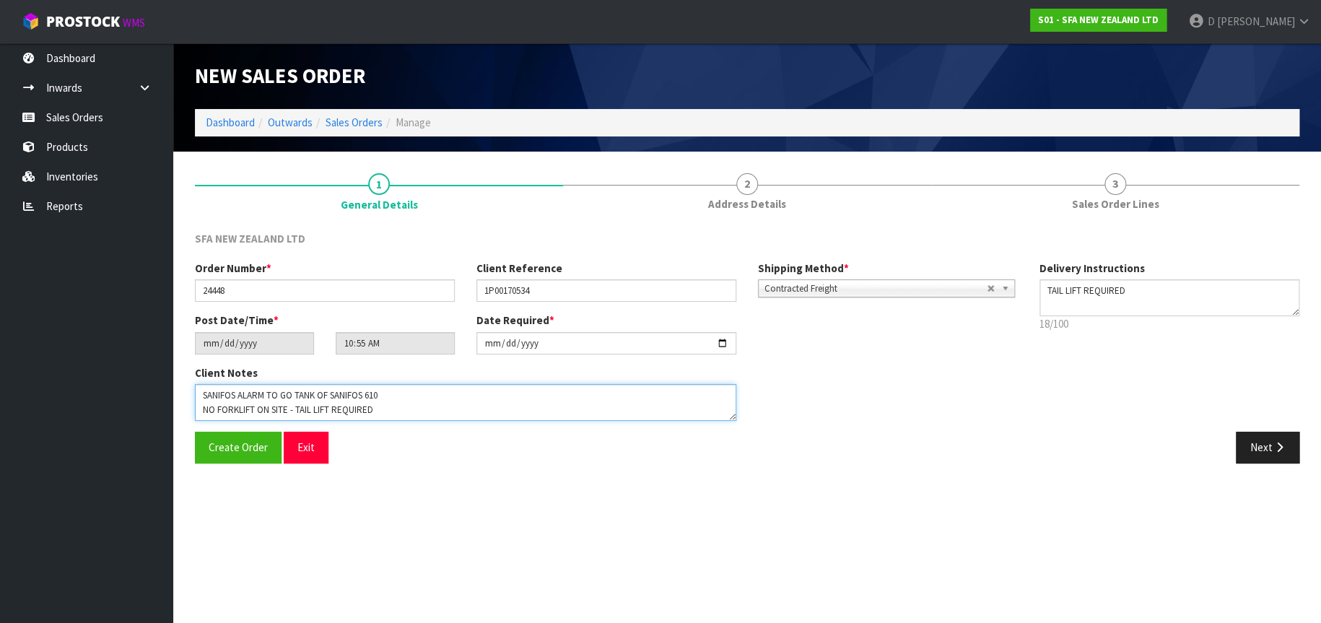
click at [391, 409] on textarea at bounding box center [465, 402] width 541 height 37
type textarea "SANIFOS ALARM TO GO TANK OF SANIFOS 610 NO FORKLIFT ON SITE - TAIL LIFT REQUIRE…"
click at [1272, 448] on icon "button" at bounding box center [1279, 447] width 14 height 11
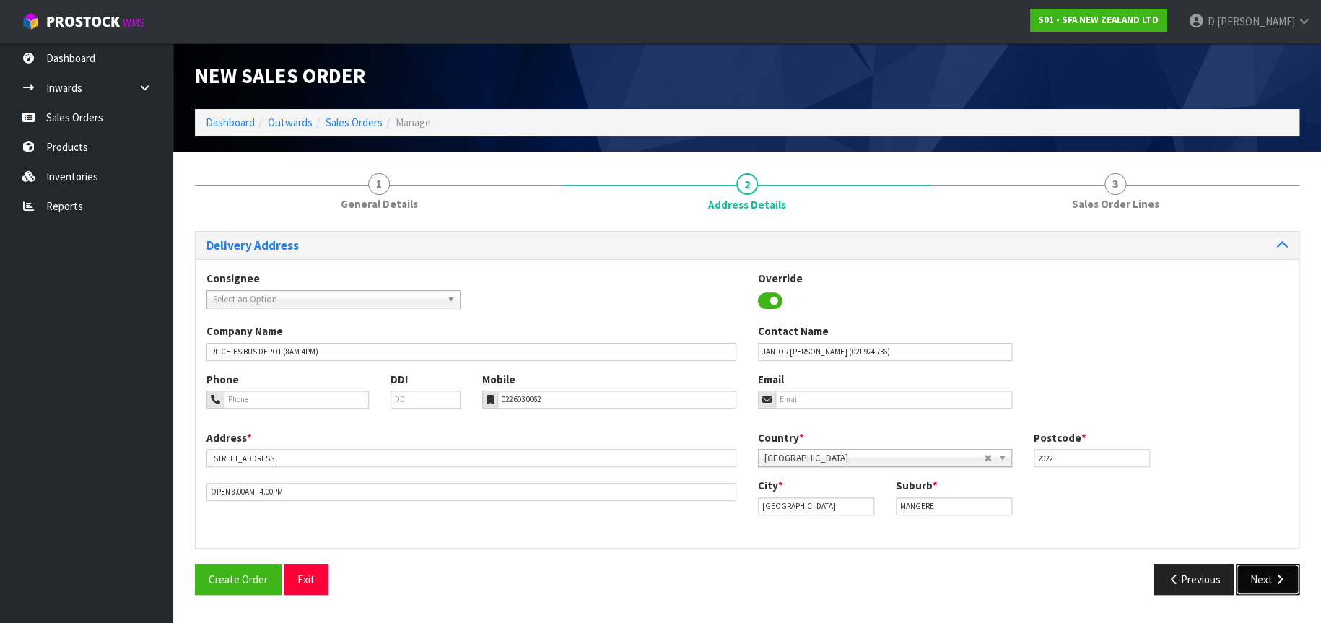
click at [1267, 570] on button "Next" at bounding box center [1268, 579] width 64 height 31
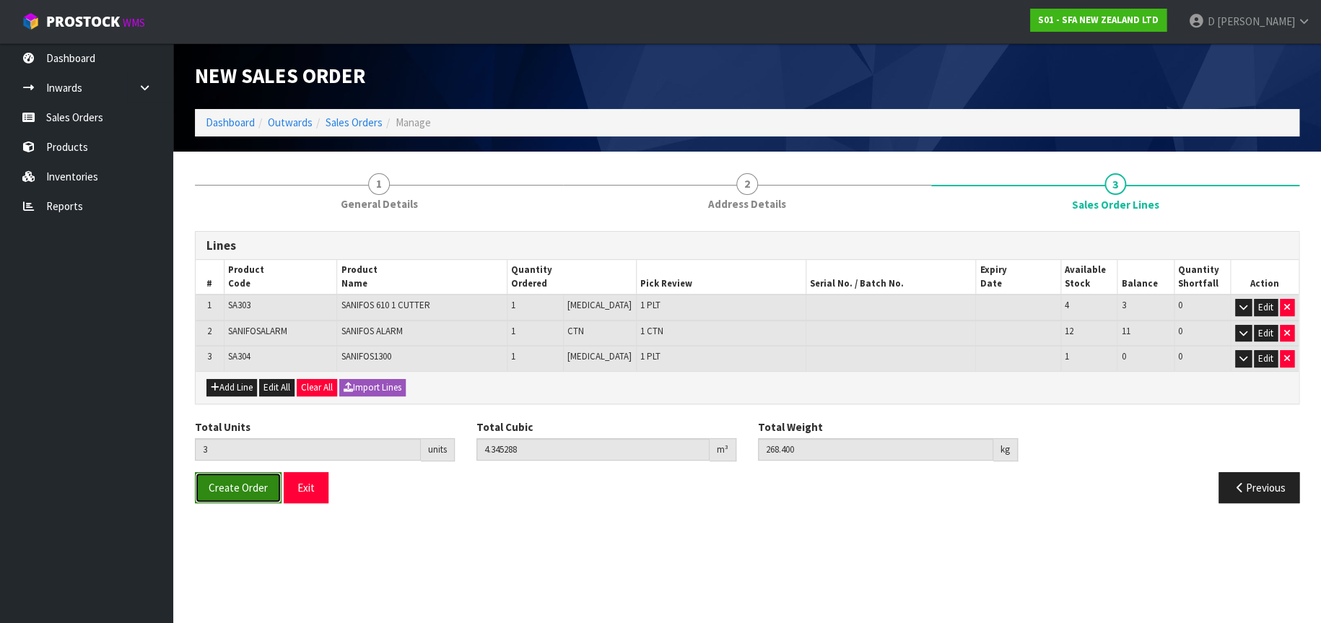
click at [240, 486] on span "Create Order" at bounding box center [238, 488] width 59 height 14
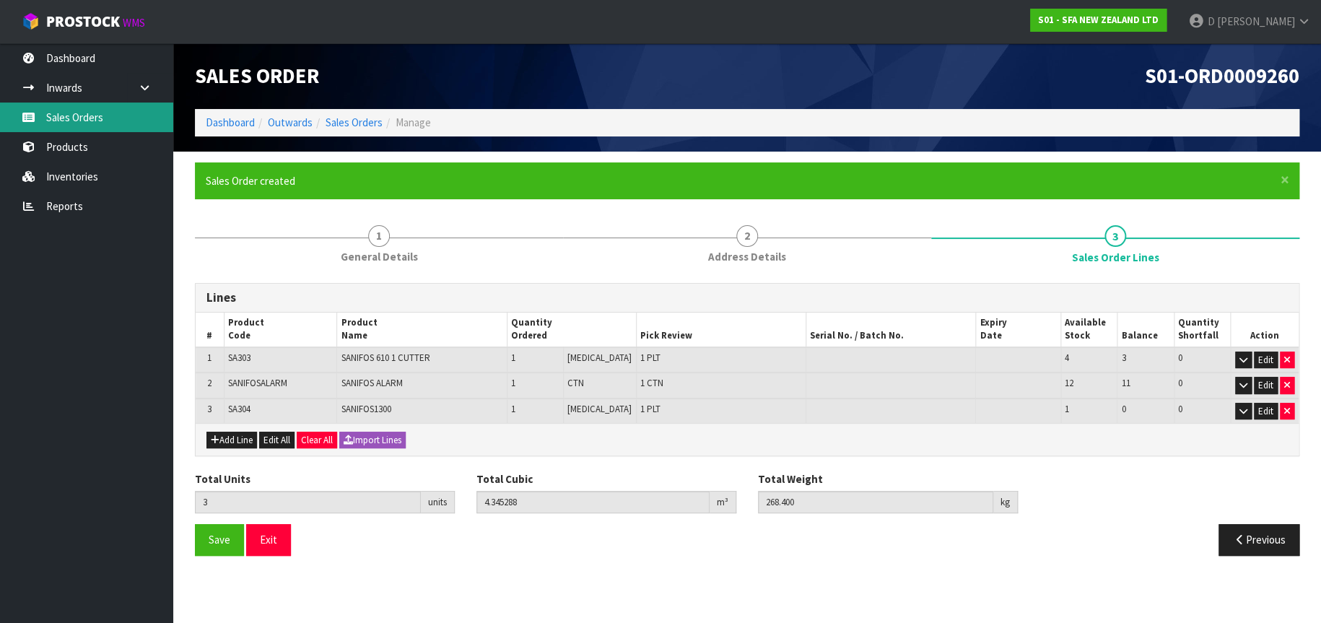
click at [114, 113] on link "Sales Orders" at bounding box center [86, 117] width 173 height 30
